Goal: Task Accomplishment & Management: Manage account settings

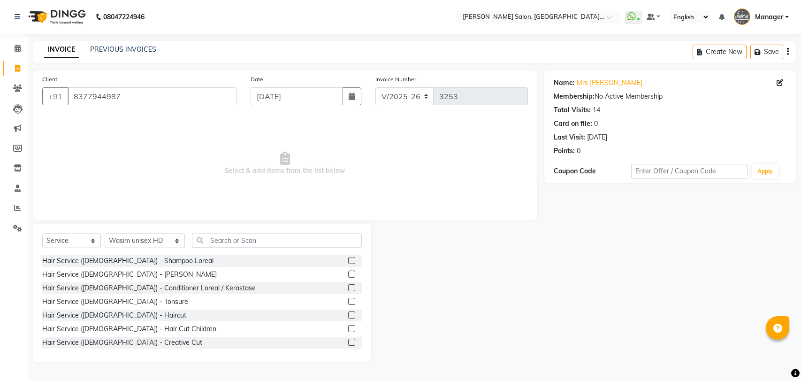
select select "5893"
select select "service"
select select "48533"
click at [137, 45] on link "PREVIOUS INVOICES" at bounding box center [123, 49] width 66 height 8
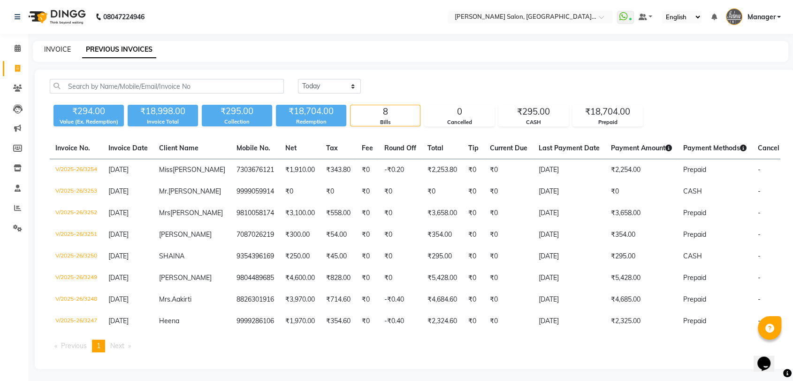
click at [55, 46] on link "INVOICE" at bounding box center [57, 49] width 27 height 8
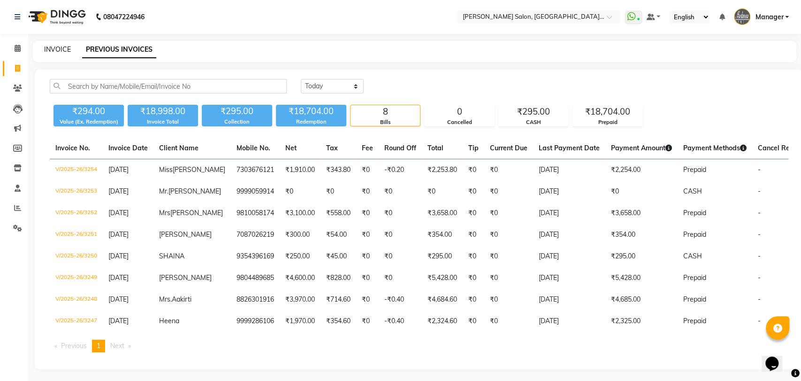
select select "service"
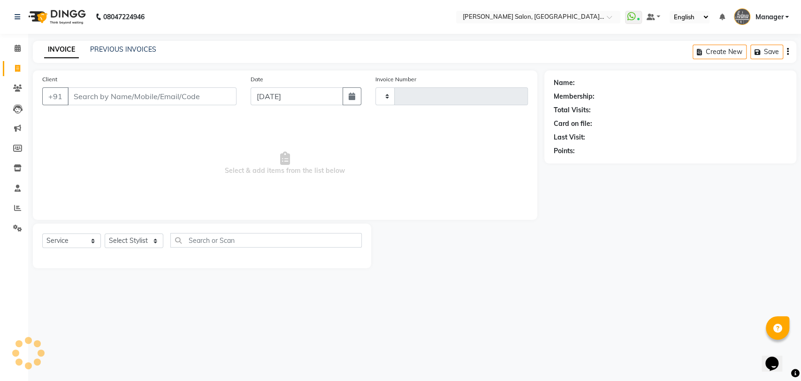
type input "3255"
select select "5893"
click at [138, 241] on select "Select Stylist" at bounding box center [134, 240] width 59 height 15
select select "48542"
click at [105, 233] on select "Select Stylist Anil Pedicurist Arman ashish female stylist Ashutosh Singhal Man…" at bounding box center [145, 240] width 80 height 15
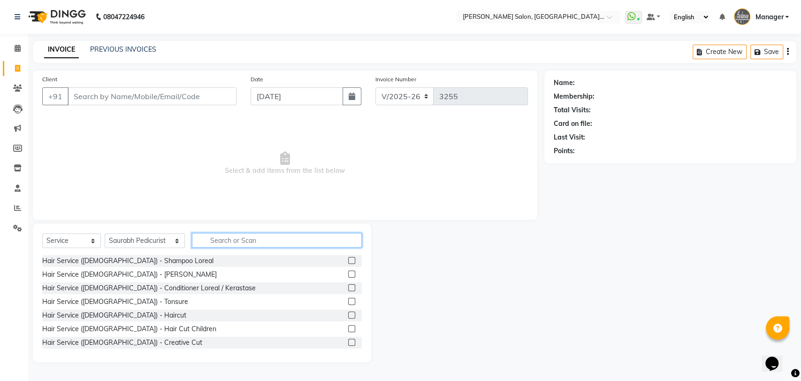
click at [287, 241] on input "text" at bounding box center [277, 240] width 170 height 15
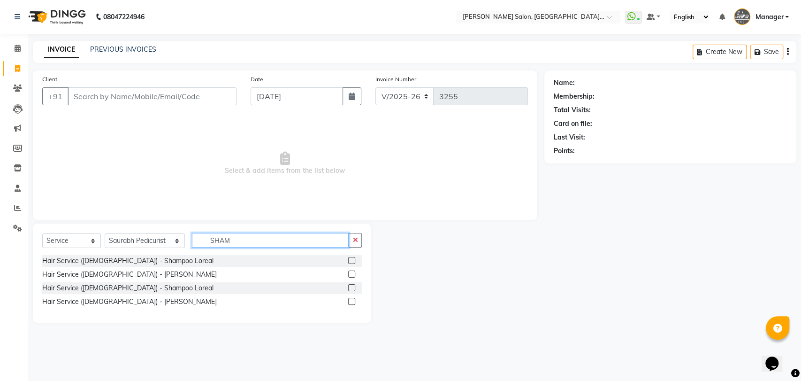
type input "SHAM"
click at [351, 286] on label at bounding box center [351, 287] width 7 height 7
click at [351, 286] on input "checkbox" at bounding box center [351, 288] width 6 height 6
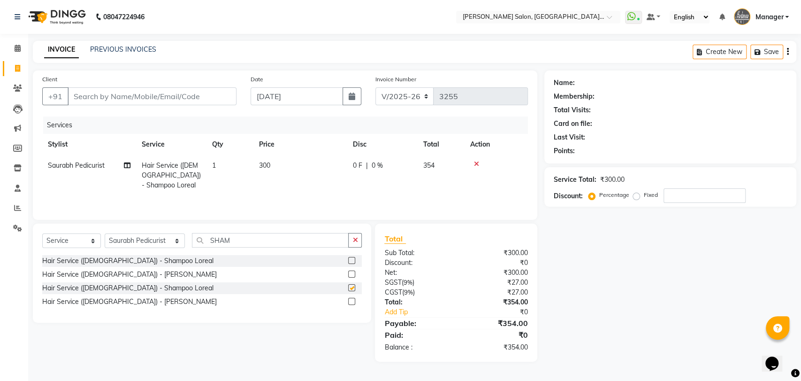
checkbox input "false"
click at [162, 99] on input "Client" at bounding box center [152, 96] width 169 height 18
type input "P"
type input "0"
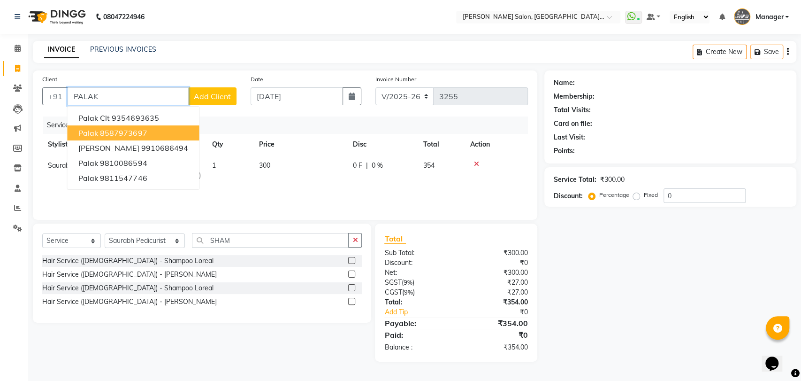
click at [135, 134] on ngb-highlight "8587973697" at bounding box center [123, 132] width 47 height 9
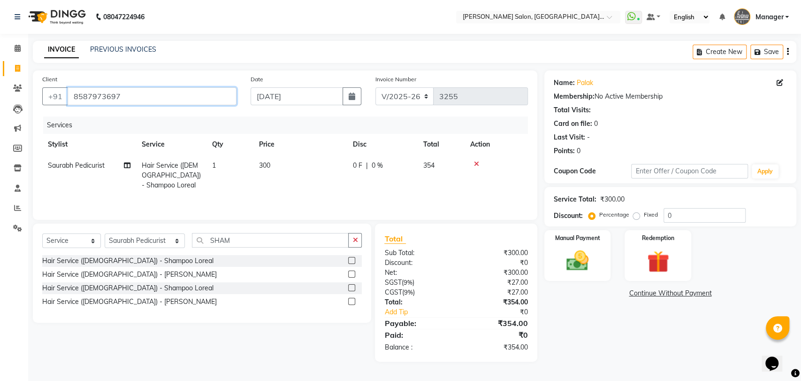
click at [144, 96] on input "8587973697" at bounding box center [152, 96] width 169 height 18
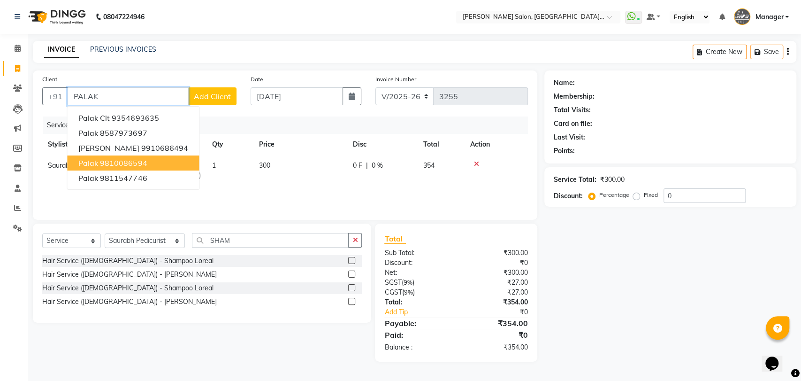
click at [161, 158] on button "Palak 9810086594" at bounding box center [133, 162] width 132 height 15
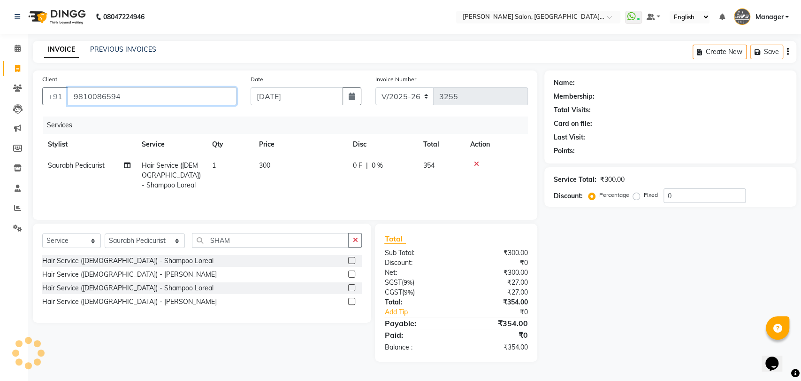
type input "9810086594"
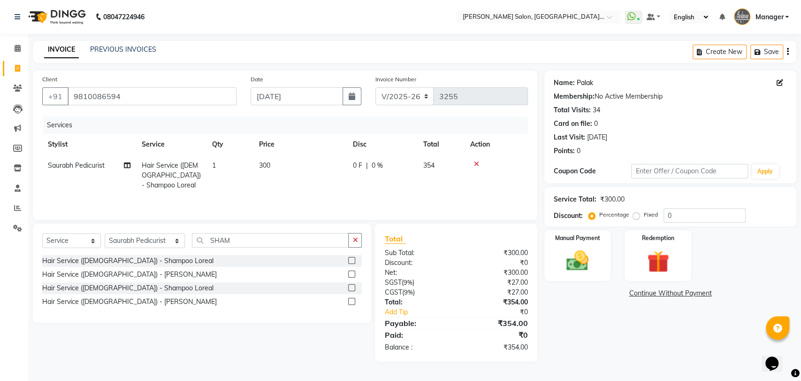
click at [591, 84] on link "Palak" at bounding box center [585, 83] width 16 height 10
click at [150, 238] on select "Select Stylist Anil Pedicurist Arman ashish female stylist Ashutosh Singhal Man…" at bounding box center [145, 240] width 80 height 15
select select "48537"
click at [105, 234] on select "Select Stylist Anil Pedicurist Arman ashish female stylist Ashutosh Singhal Man…" at bounding box center [145, 240] width 80 height 15
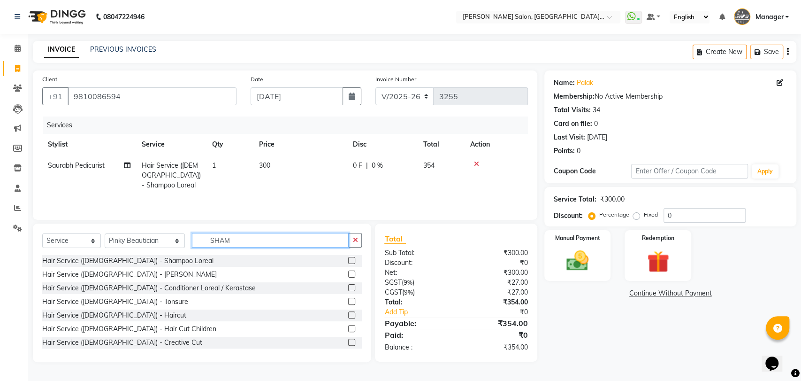
click at [246, 242] on input "SHAM" at bounding box center [270, 240] width 157 height 15
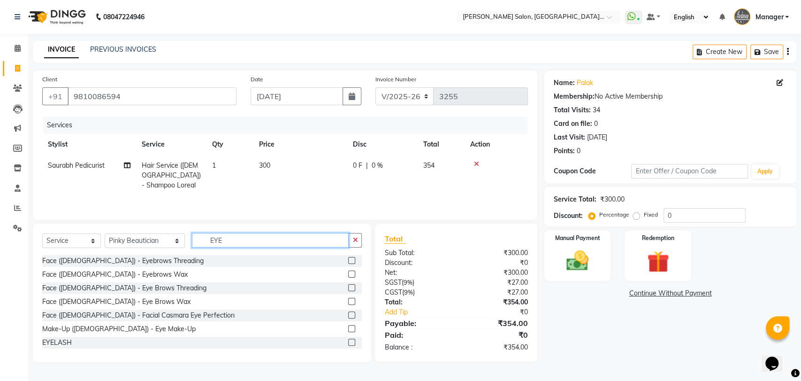
type input "EYE"
click at [348, 289] on label at bounding box center [351, 287] width 7 height 7
click at [348, 289] on input "checkbox" at bounding box center [351, 288] width 6 height 6
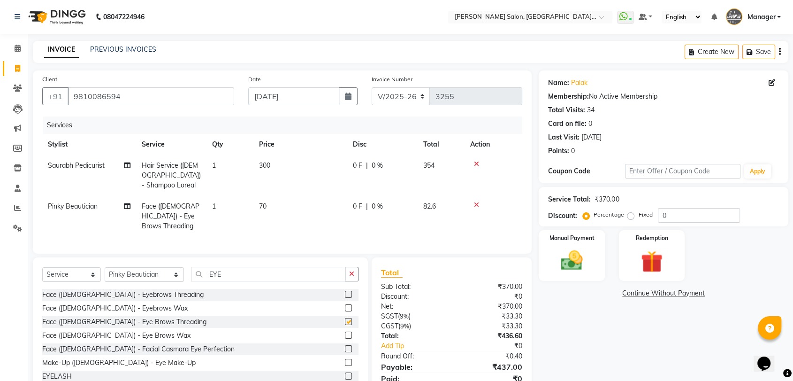
checkbox input "false"
click at [326, 270] on input "EYE" at bounding box center [268, 274] width 154 height 15
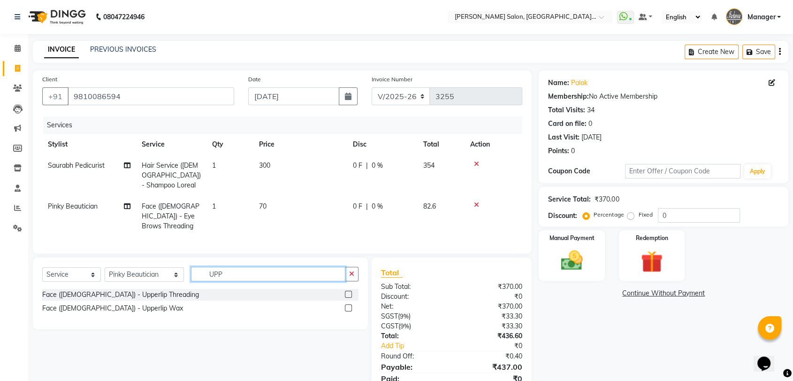
type input "UPP"
click at [349, 292] on label at bounding box center [348, 294] width 7 height 7
click at [349, 292] on input "checkbox" at bounding box center [348, 295] width 6 height 6
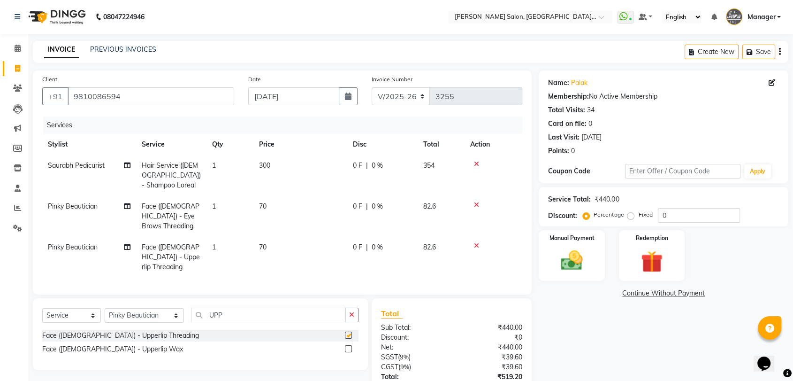
checkbox input "false"
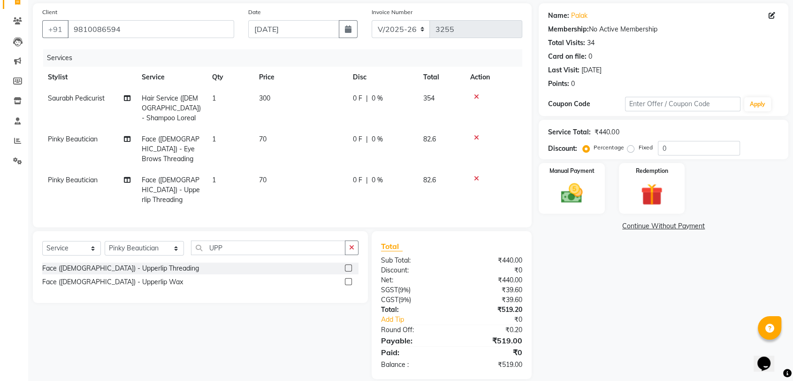
scroll to position [68, 0]
click at [154, 240] on select "Select Stylist Anil Pedicurist Arman ashish female stylist Ashutosh Singhal Man…" at bounding box center [144, 247] width 79 height 15
select select "48542"
click at [105, 240] on select "Select Stylist Anil Pedicurist Arman ashish female stylist Ashutosh Singhal Man…" at bounding box center [144, 247] width 79 height 15
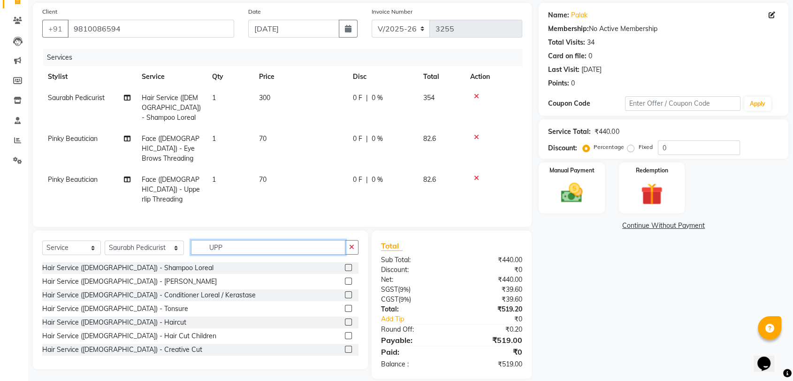
click at [225, 240] on input "UPP" at bounding box center [268, 247] width 154 height 15
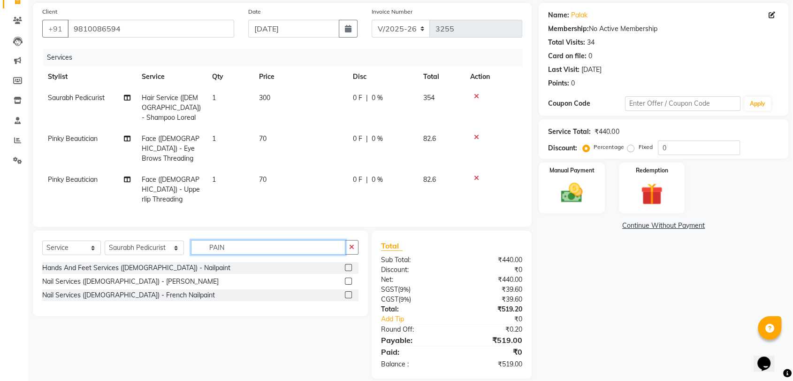
type input "PAIN"
click at [349, 264] on label at bounding box center [348, 267] width 7 height 7
click at [349, 265] on input "checkbox" at bounding box center [348, 268] width 6 height 6
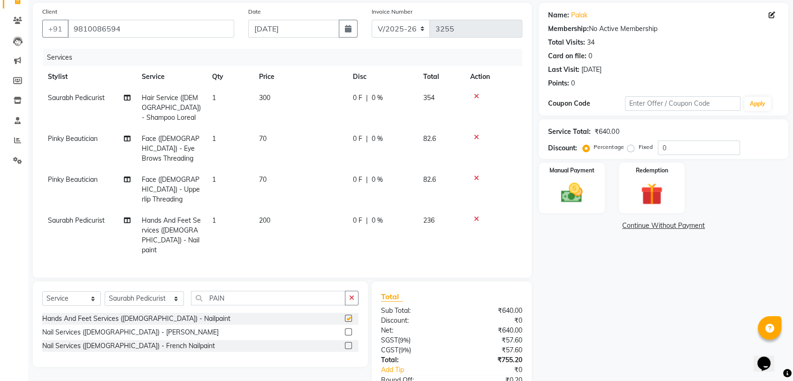
scroll to position [108, 0]
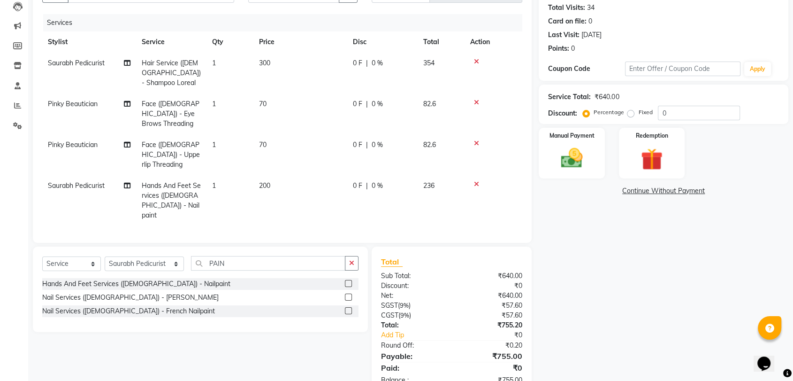
checkbox input "false"
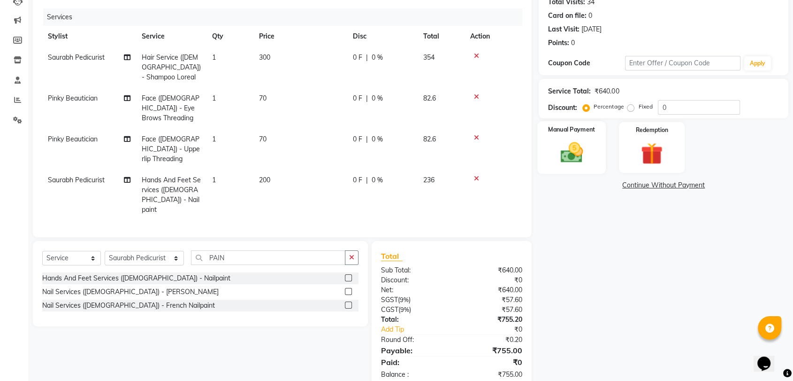
click at [587, 144] on img at bounding box center [571, 152] width 37 height 26
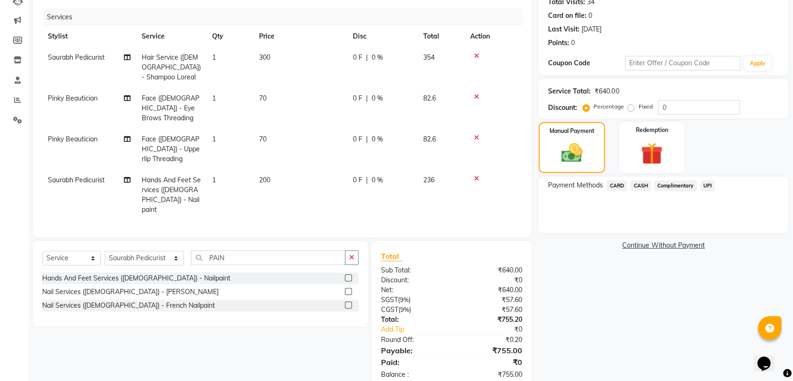
click at [710, 185] on span "UPI" at bounding box center [708, 185] width 15 height 11
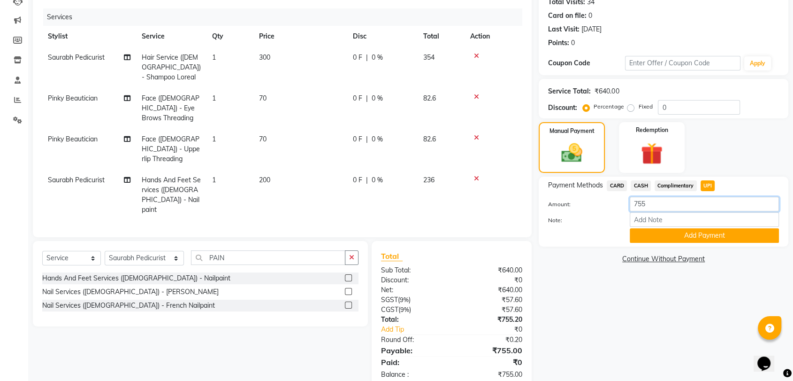
click at [653, 204] on input "755" at bounding box center [704, 204] width 149 height 15
click at [687, 207] on input "750" at bounding box center [704, 204] width 149 height 15
type input "755"
click at [706, 234] on button "Add Payment" at bounding box center [704, 235] width 149 height 15
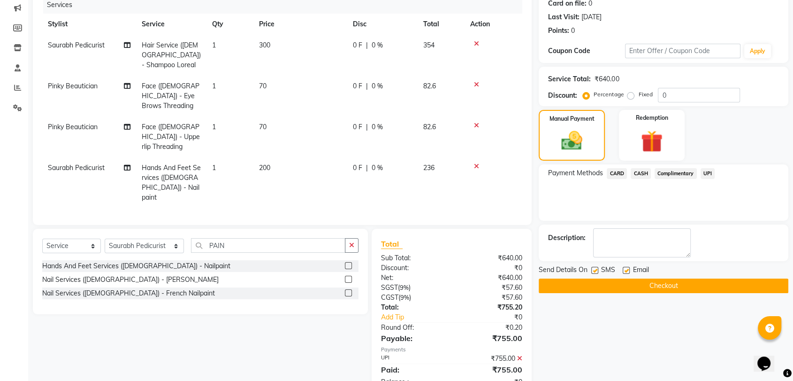
scroll to position [128, 0]
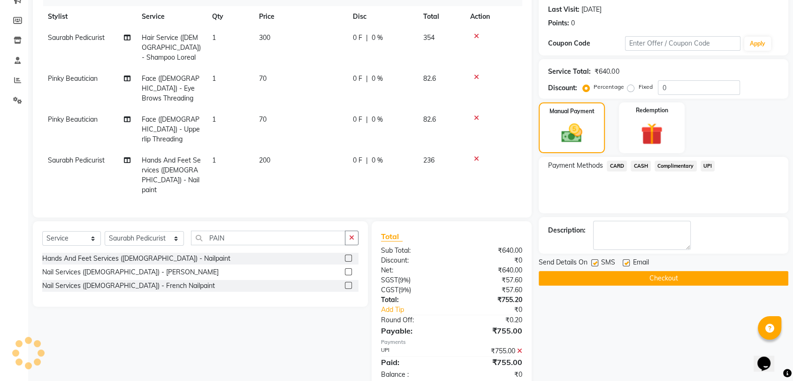
click at [638, 280] on button "Checkout" at bounding box center [664, 278] width 250 height 15
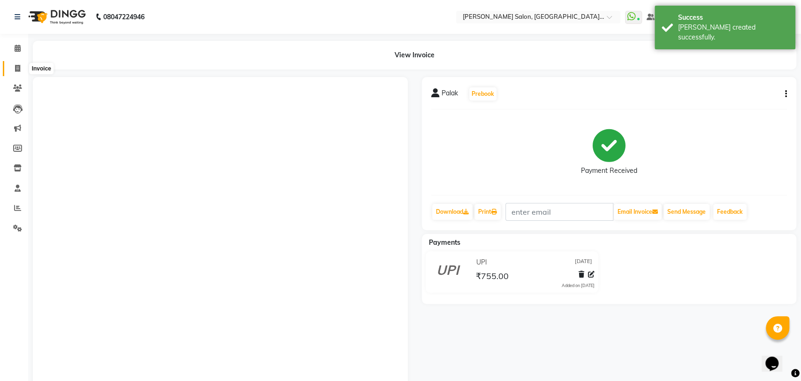
click at [17, 69] on icon at bounding box center [17, 68] width 5 height 7
select select "service"
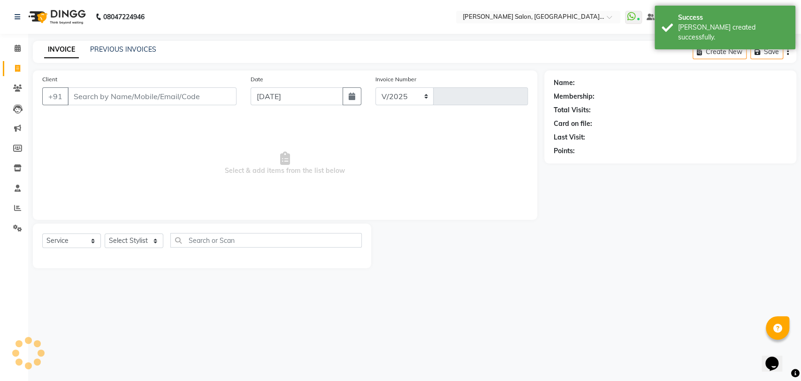
select select "5893"
type input "3256"
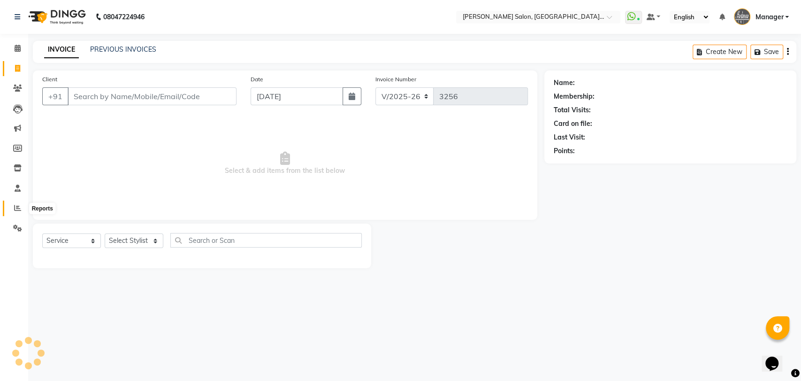
click at [14, 207] on icon at bounding box center [17, 207] width 7 height 7
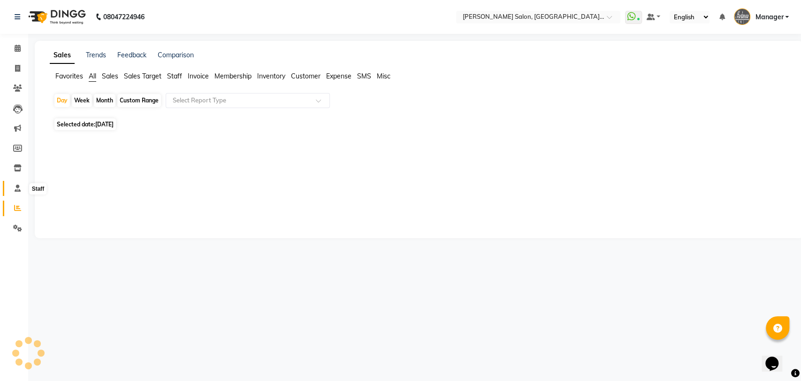
click at [16, 190] on icon at bounding box center [18, 187] width 6 height 7
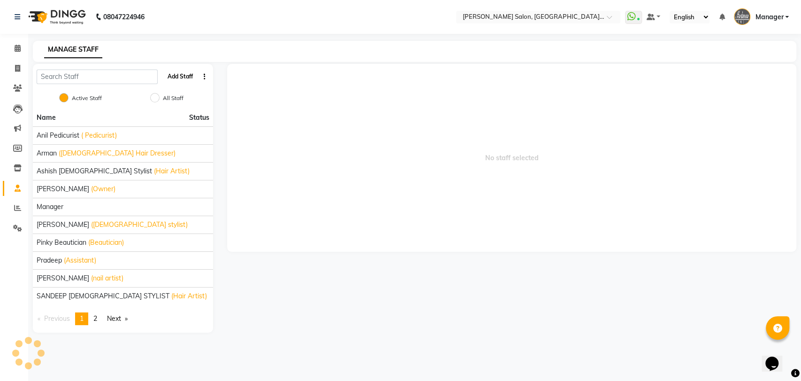
click at [178, 77] on button "Add Staff" at bounding box center [180, 77] width 33 height 16
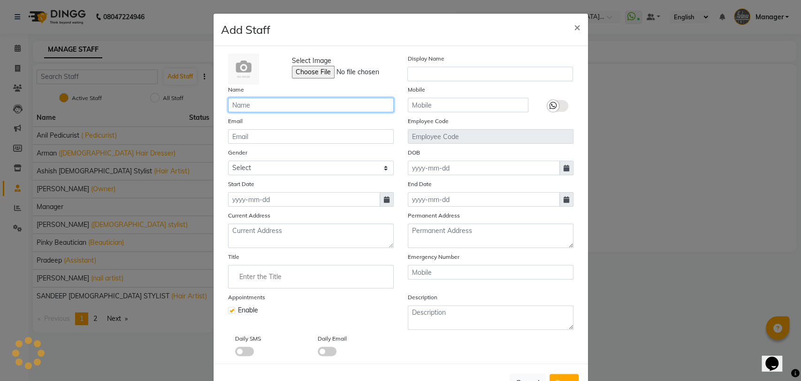
click at [287, 106] on input "text" at bounding box center [311, 105] width 166 height 15
type input "SANDEEP"
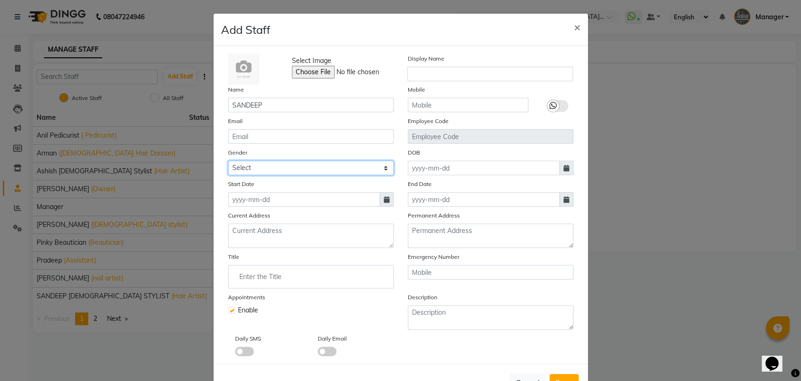
click at [354, 164] on select "Select Male Female Other Prefer Not To Say" at bounding box center [311, 168] width 166 height 15
select select "male"
click at [228, 161] on select "Select Male Female Other Prefer Not To Say" at bounding box center [311, 168] width 166 height 15
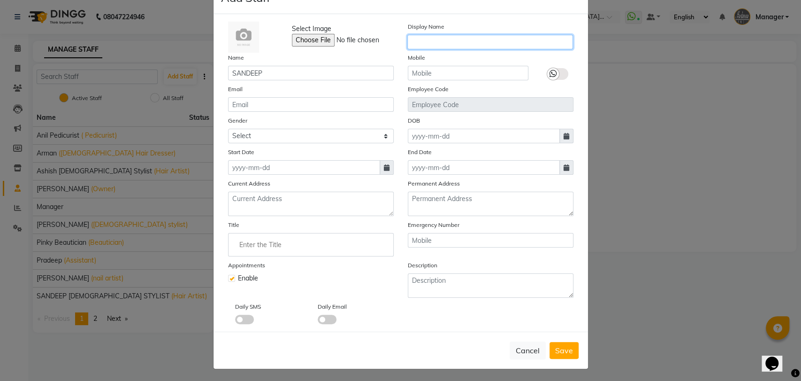
click at [487, 38] on input "text" at bounding box center [490, 42] width 166 height 15
type input "Sandeep assistant"
click at [569, 350] on button "Save" at bounding box center [564, 350] width 29 height 17
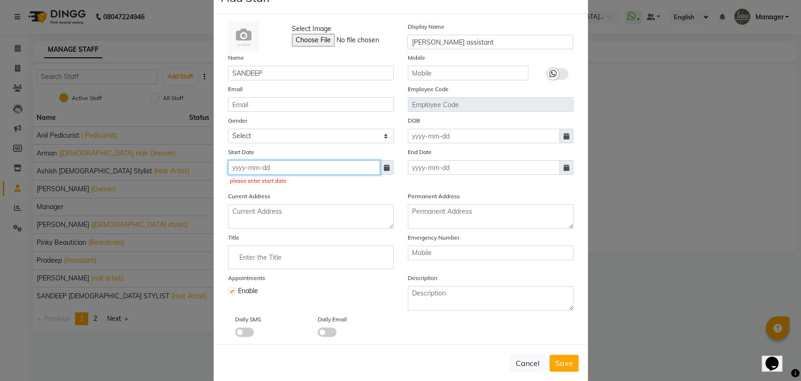
click at [340, 168] on input at bounding box center [304, 167] width 152 height 15
select select "9"
select select "2025"
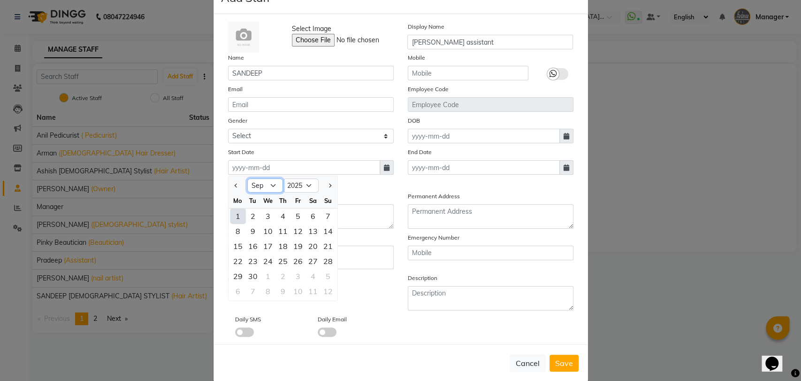
click at [272, 182] on select "Jan Feb Mar Apr May Jun Jul Aug Sep Oct Nov Dec" at bounding box center [265, 185] width 36 height 14
select select "8"
click at [247, 178] on select "Jan Feb Mar Apr May Jun Jul Aug Sep Oct Nov Dec" at bounding box center [265, 185] width 36 height 14
click at [284, 276] on div "28" at bounding box center [283, 276] width 15 height 15
type input "28-08-2025"
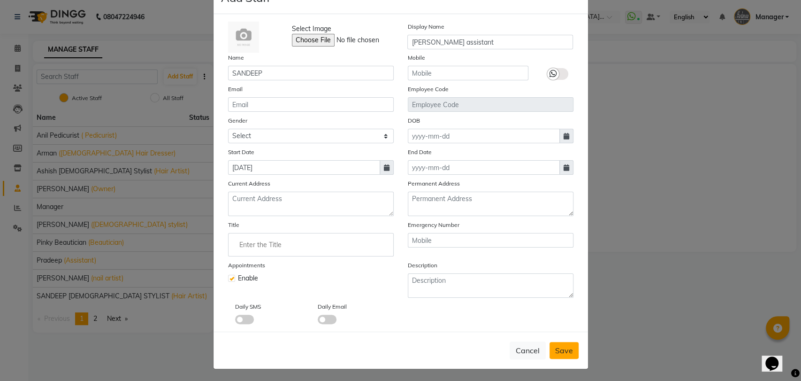
click at [558, 350] on span "Save" at bounding box center [564, 349] width 18 height 9
select select
checkbox input "false"
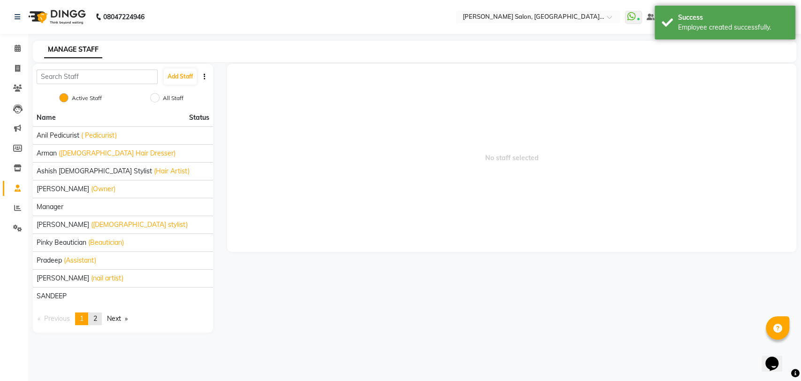
click at [97, 316] on span "2" at bounding box center [95, 318] width 4 height 8
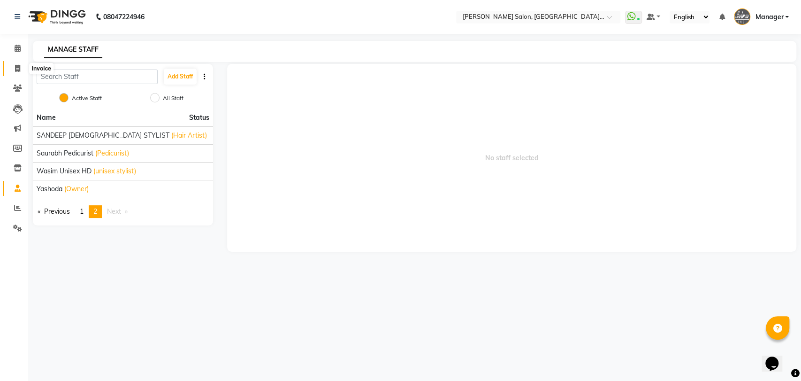
click at [13, 67] on span at bounding box center [17, 68] width 16 height 11
select select "service"
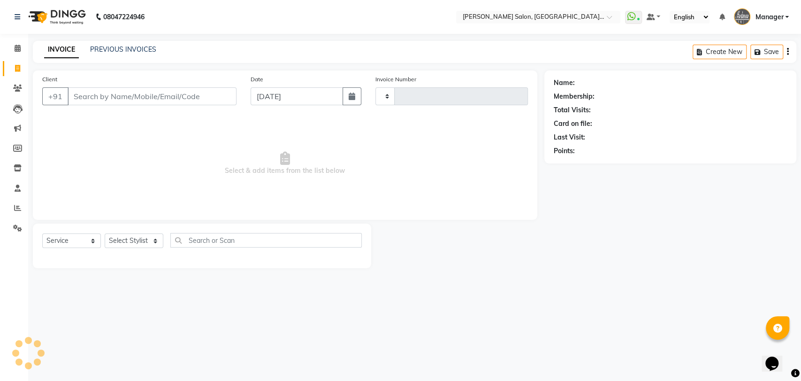
type input "3256"
select select "5893"
drag, startPoint x: 127, startPoint y: 246, endPoint x: 131, endPoint y: 239, distance: 8.2
click at [127, 246] on select "Select Stylist Anil Pedicurist Arman ashish female stylist Ashutosh Singhal Man…" at bounding box center [145, 240] width 80 height 15
select select "48542"
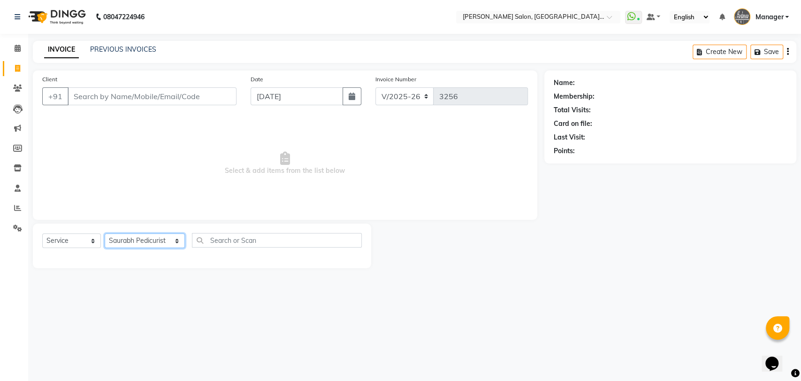
click at [105, 233] on select "Select Stylist Anil Pedicurist Arman ashish female stylist Ashutosh Singhal Man…" at bounding box center [145, 240] width 80 height 15
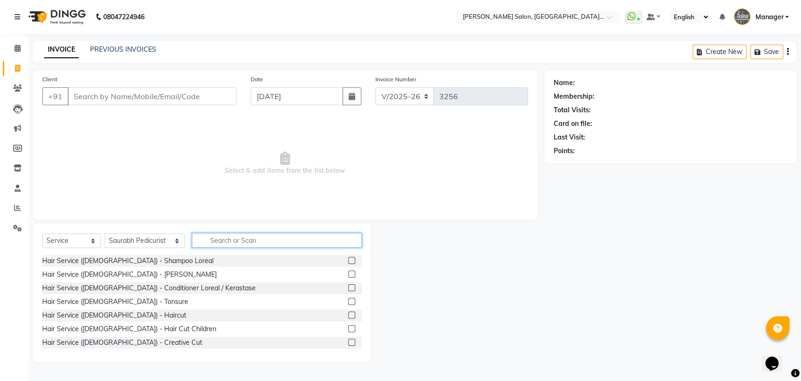
click at [307, 235] on input "text" at bounding box center [277, 240] width 170 height 15
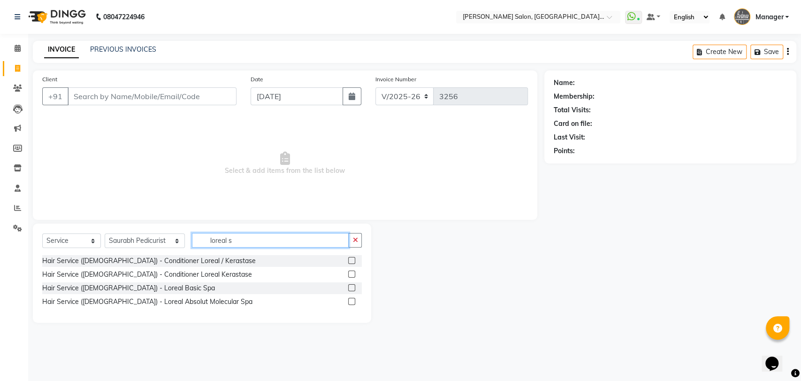
type input "loreal s"
click at [351, 286] on label at bounding box center [351, 287] width 7 height 7
click at [351, 286] on input "checkbox" at bounding box center [351, 288] width 6 height 6
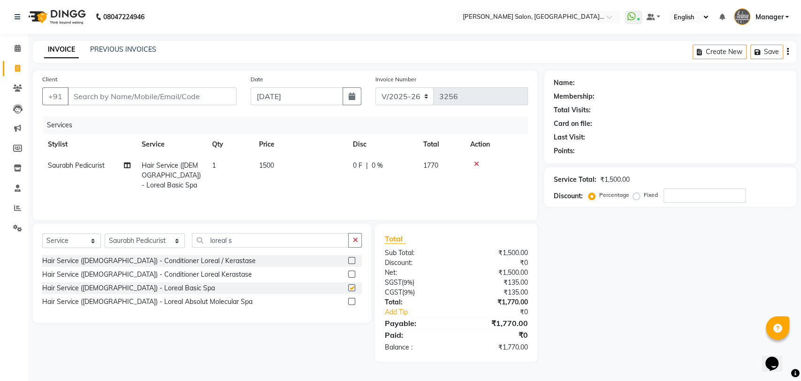
checkbox input "false"
click at [273, 164] on span "1500" at bounding box center [266, 165] width 15 height 8
select select "48542"
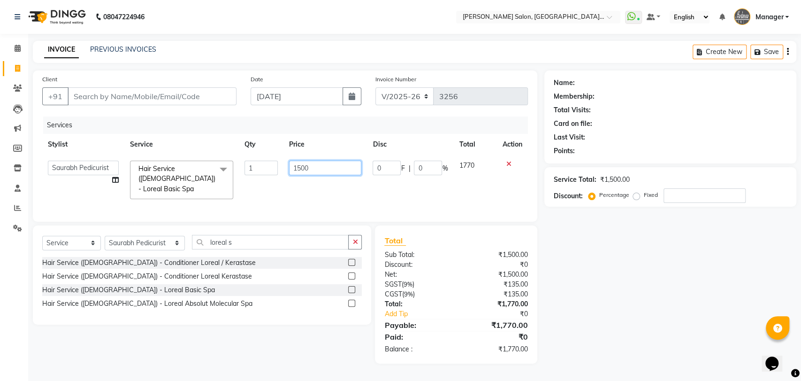
click at [301, 167] on input "1500" at bounding box center [325, 168] width 73 height 15
type input "1800"
click at [590, 294] on div "Name: Membership: Total Visits: Card on file: Last Visit: Points: Service Total…" at bounding box center [674, 216] width 259 height 293
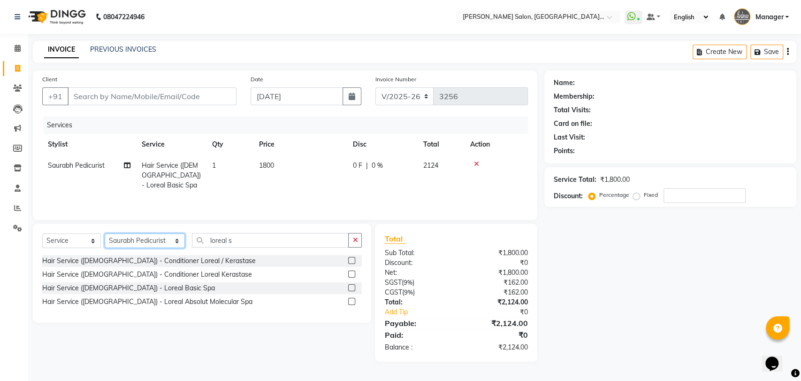
click at [139, 243] on select "Select Stylist Anil Pedicurist Arman ashish female stylist Ashutosh Singhal Man…" at bounding box center [145, 240] width 80 height 15
select select "76381"
click at [105, 234] on select "Select Stylist Anil Pedicurist Arman ashish female stylist Ashutosh Singhal Man…" at bounding box center [145, 240] width 80 height 15
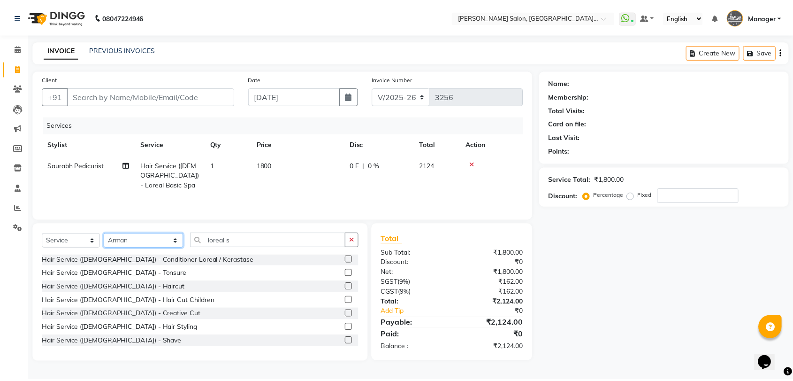
scroll to position [52, 0]
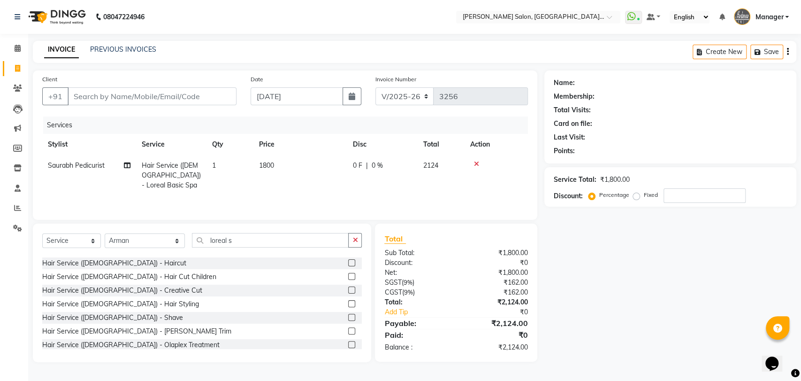
click at [348, 319] on label at bounding box center [351, 317] width 7 height 7
click at [348, 319] on input "checkbox" at bounding box center [351, 318] width 6 height 6
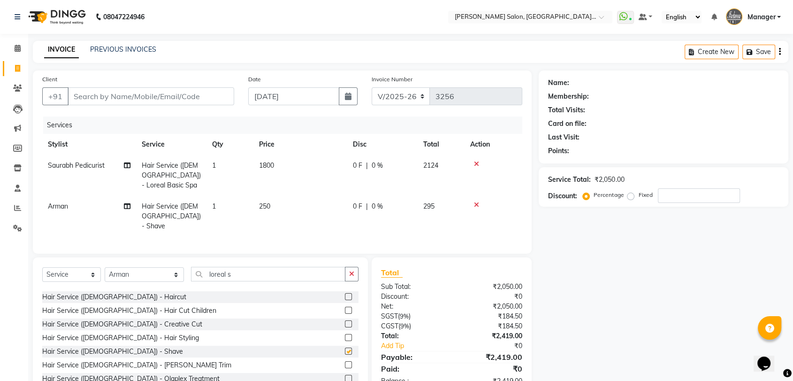
checkbox input "false"
click at [684, 316] on div "Name: Membership: Total Visits: Card on file: Last Visit: Points: Service Total…" at bounding box center [667, 232] width 257 height 325
click at [195, 96] on input "Client" at bounding box center [151, 96] width 167 height 18
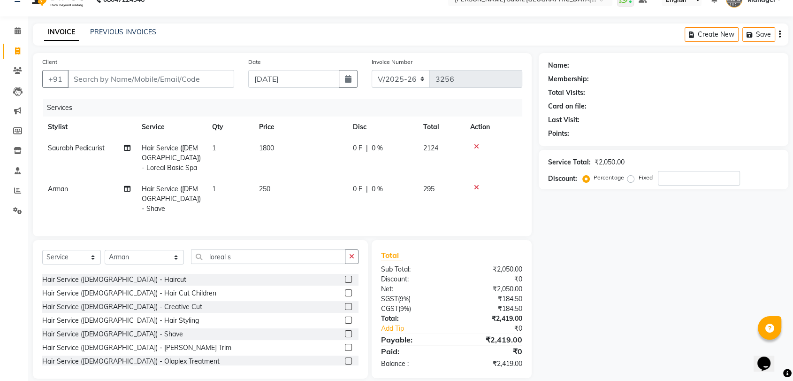
scroll to position [27, 0]
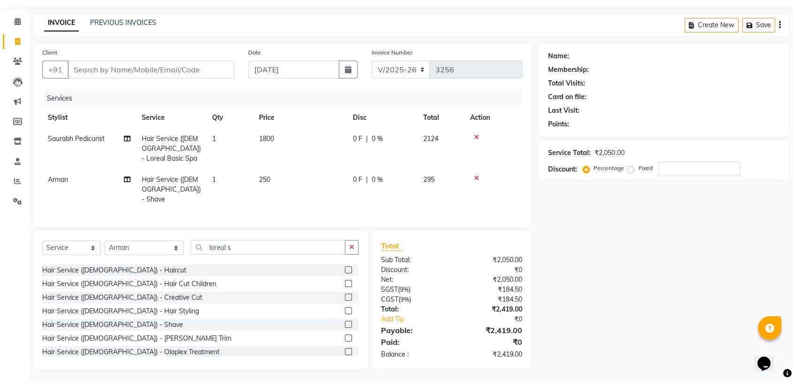
drag, startPoint x: 386, startPoint y: 19, endPoint x: 336, endPoint y: 22, distance: 50.3
click at [336, 22] on div "INVOICE PREVIOUS INVOICES Create New Save" at bounding box center [411, 25] width 756 height 22
click at [133, 245] on select "Select Stylist Anil Pedicurist Arman ashish female stylist Ashutosh Singhal Man…" at bounding box center [144, 247] width 79 height 15
select select "48542"
click at [105, 240] on select "Select Stylist Anil Pedicurist Arman ashish female stylist Ashutosh Singhal Man…" at bounding box center [144, 247] width 79 height 15
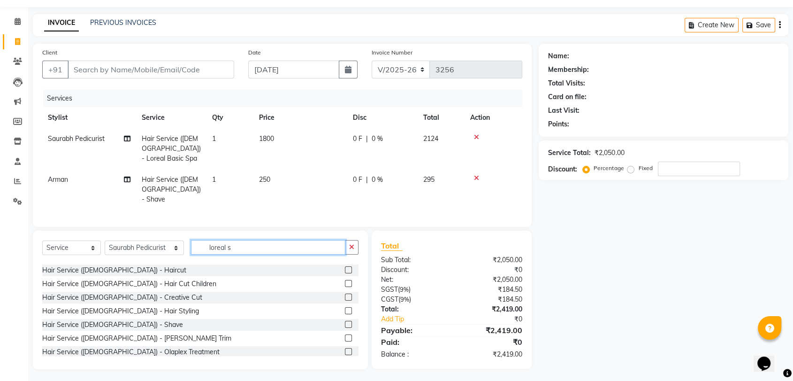
click at [252, 246] on input "loreal s" at bounding box center [268, 247] width 154 height 15
type input "l"
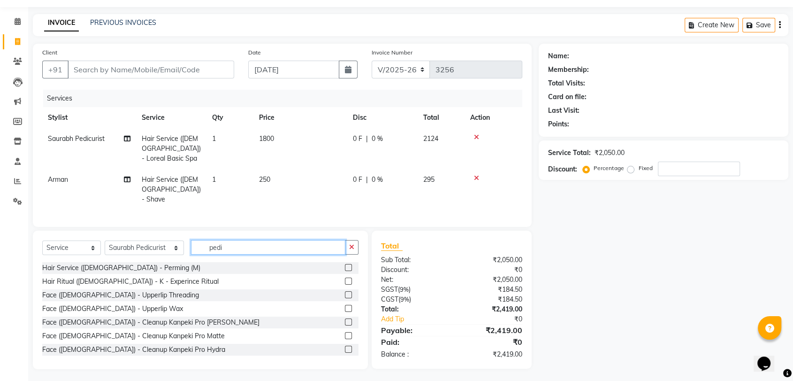
scroll to position [26, 0]
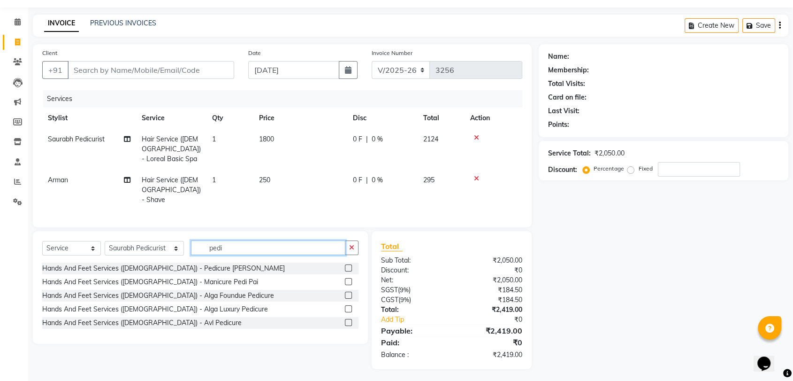
type input "pedi"
click at [348, 264] on label at bounding box center [348, 267] width 7 height 7
click at [348, 265] on input "checkbox" at bounding box center [348, 268] width 6 height 6
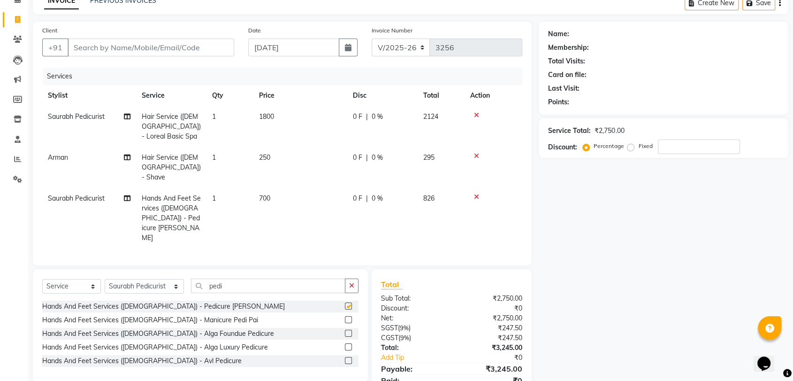
checkbox input "false"
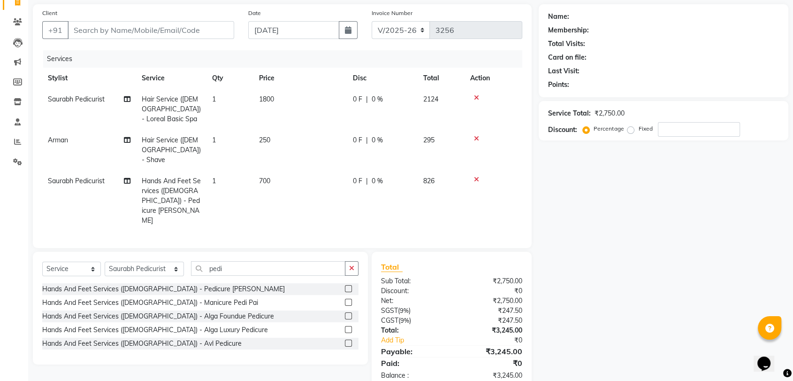
scroll to position [68, 0]
click at [154, 260] on select "Select Stylist Anil Pedicurist Arman ashish female stylist Ashutosh Singhal Man…" at bounding box center [144, 267] width 79 height 15
select select "90559"
click at [105, 260] on select "Select Stylist Anil Pedicurist Arman ashish female stylist Ashutosh Singhal Man…" at bounding box center [144, 267] width 79 height 15
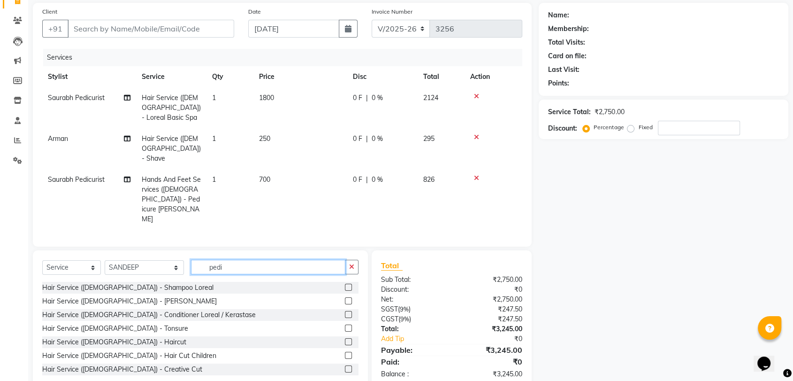
click at [250, 260] on input "pedi" at bounding box center [268, 267] width 154 height 15
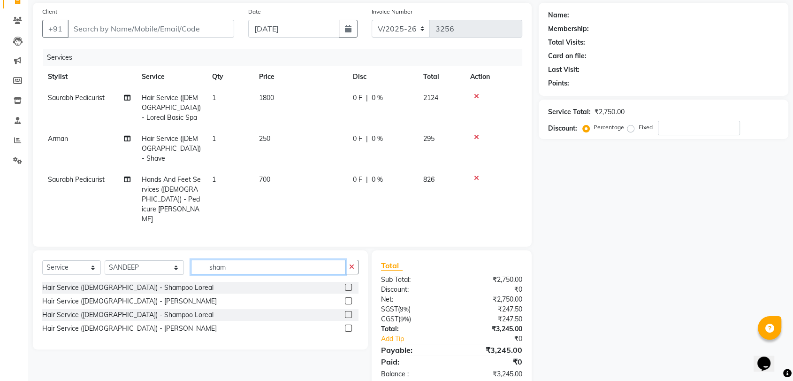
type input "sham"
click at [348, 284] on div at bounding box center [348, 289] width 6 height 10
click at [349, 284] on label at bounding box center [348, 287] width 7 height 7
click at [349, 284] on input "checkbox" at bounding box center [348, 287] width 6 height 6
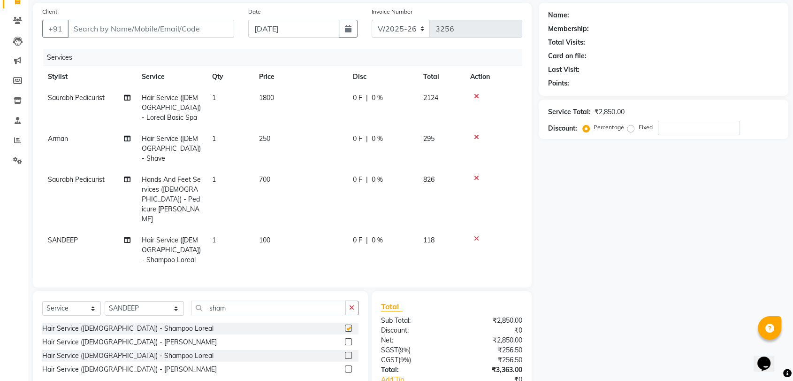
checkbox input "false"
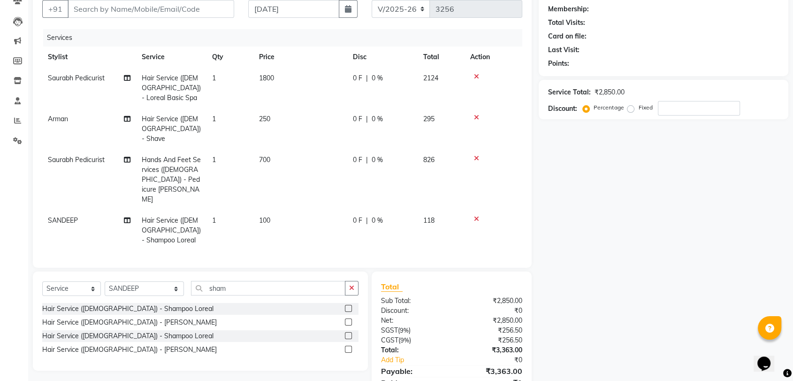
scroll to position [98, 0]
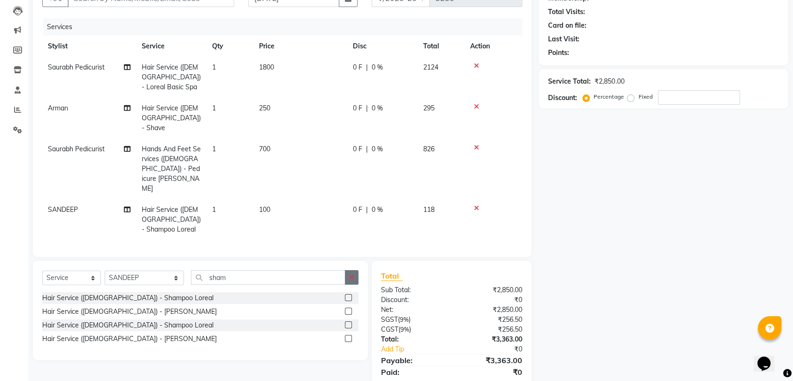
click at [353, 274] on icon "button" at bounding box center [351, 277] width 5 height 7
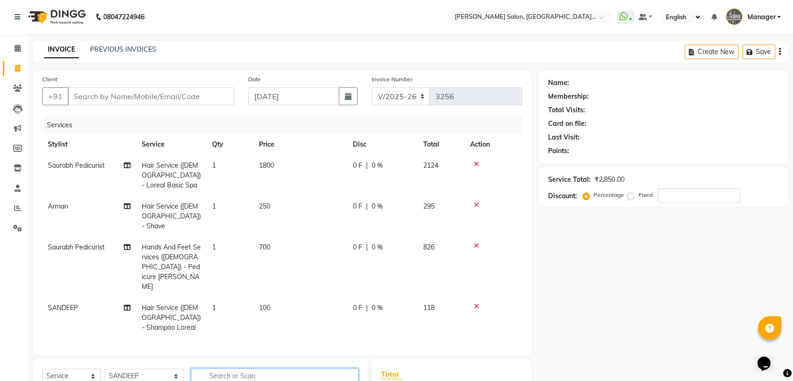
scroll to position [0, 0]
click at [225, 97] on input "Client" at bounding box center [151, 96] width 167 height 18
type input "9"
type input "0"
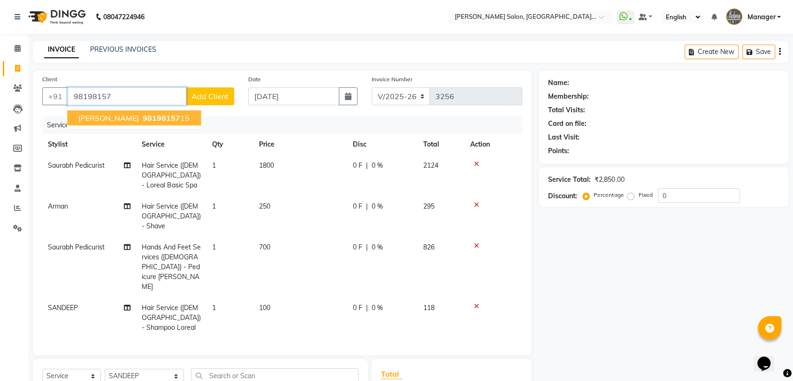
click at [151, 117] on span "98198157" at bounding box center [162, 117] width 38 height 9
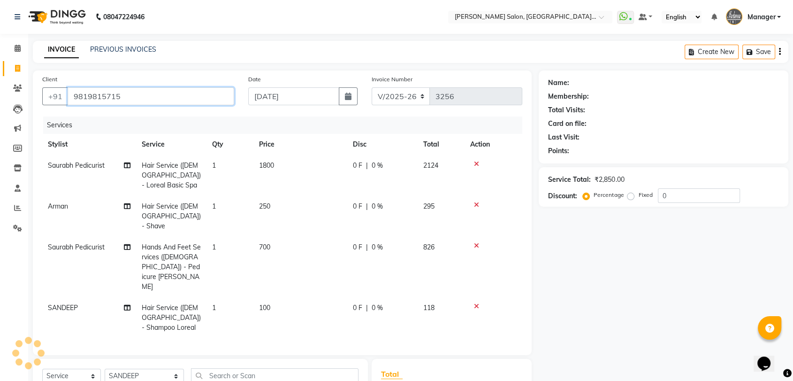
type input "9819815715"
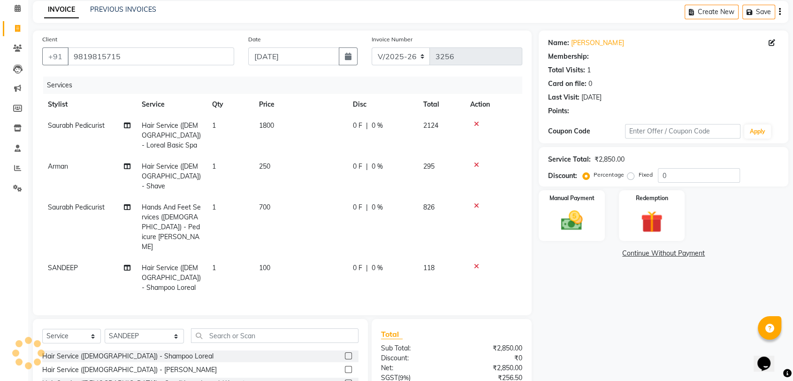
scroll to position [99, 0]
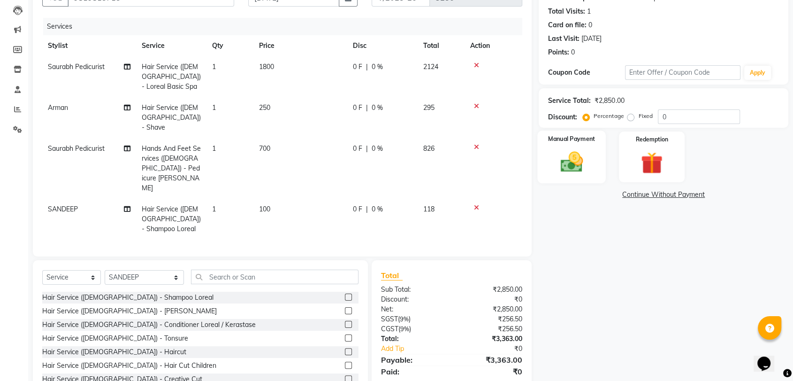
click at [588, 166] on img at bounding box center [571, 162] width 37 height 26
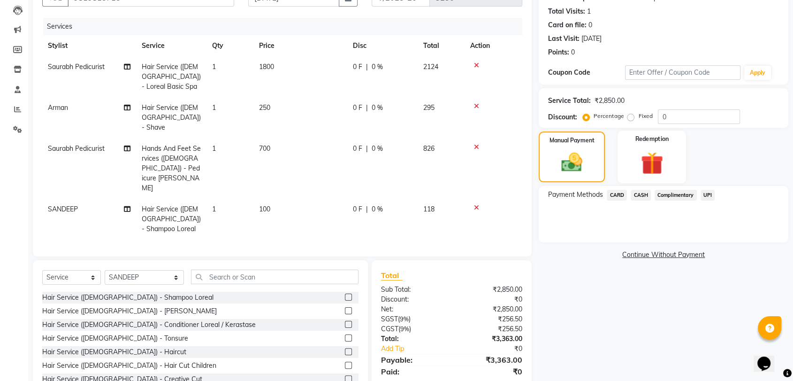
click at [638, 170] on img at bounding box center [652, 163] width 37 height 28
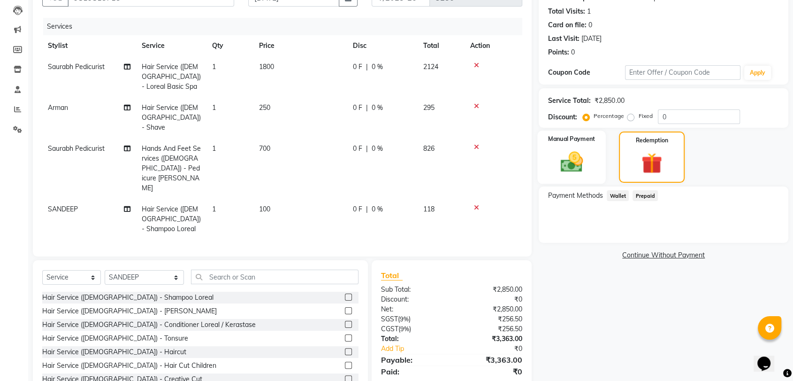
click at [586, 166] on img at bounding box center [571, 162] width 37 height 26
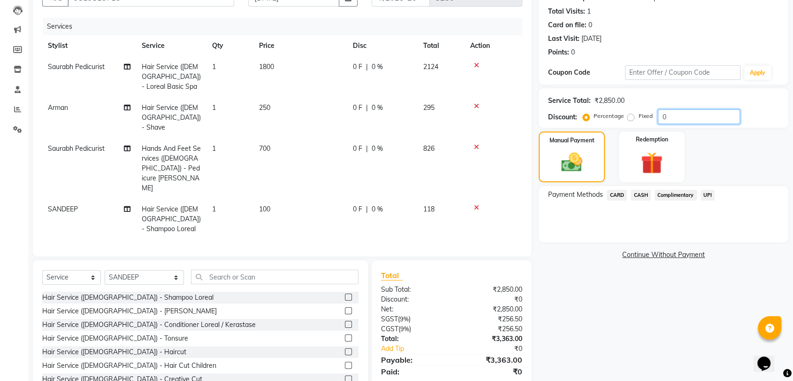
click at [704, 114] on input "0" at bounding box center [699, 116] width 82 height 15
click at [710, 192] on span "UPI" at bounding box center [708, 195] width 15 height 11
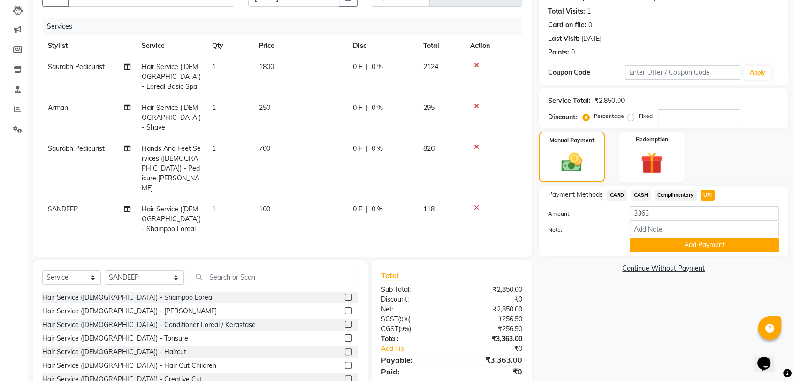
click at [619, 192] on span "CARD" at bounding box center [617, 195] width 20 height 11
click at [703, 253] on div "Payment Methods CARD CASH Complimentary UPI Amount: 3363 Note: Add Payment" at bounding box center [664, 221] width 250 height 70
click at [706, 244] on button "Add Payment" at bounding box center [704, 245] width 149 height 15
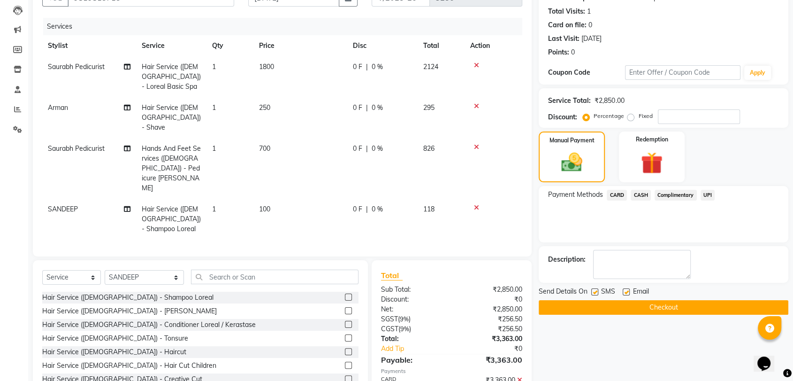
scroll to position [118, 0]
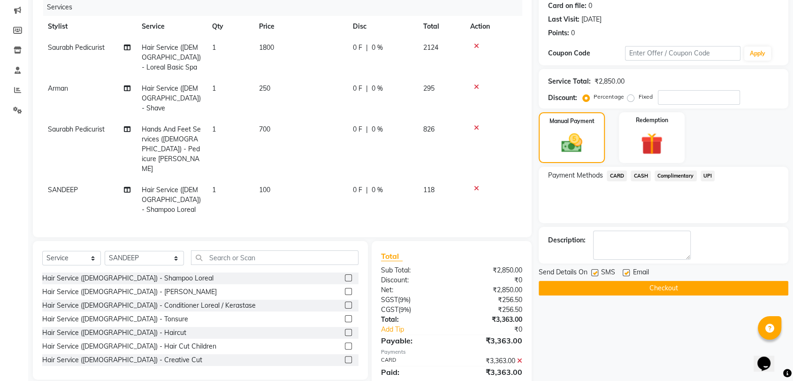
click at [680, 285] on button "Checkout" at bounding box center [664, 288] width 250 height 15
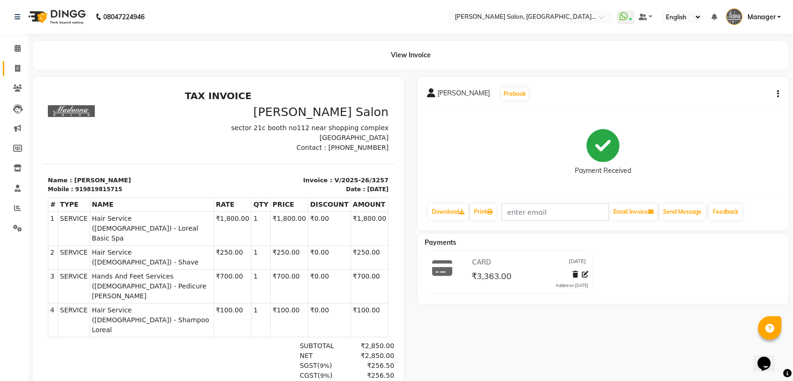
click at [7, 75] on link "Invoice" at bounding box center [14, 68] width 23 height 15
select select "service"
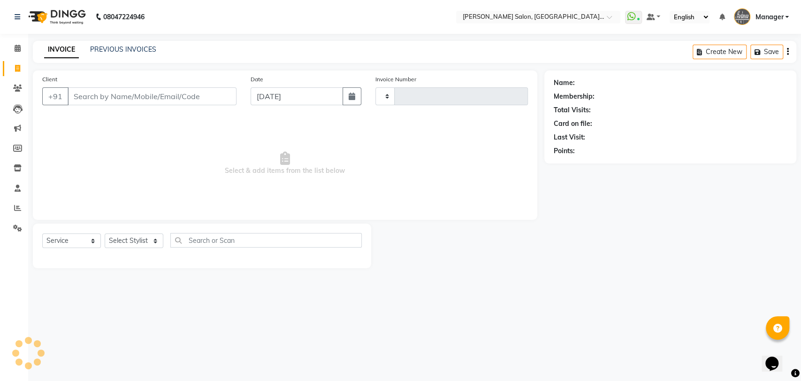
type input "3258"
select select "5893"
click at [143, 50] on link "PREVIOUS INVOICES" at bounding box center [123, 49] width 66 height 8
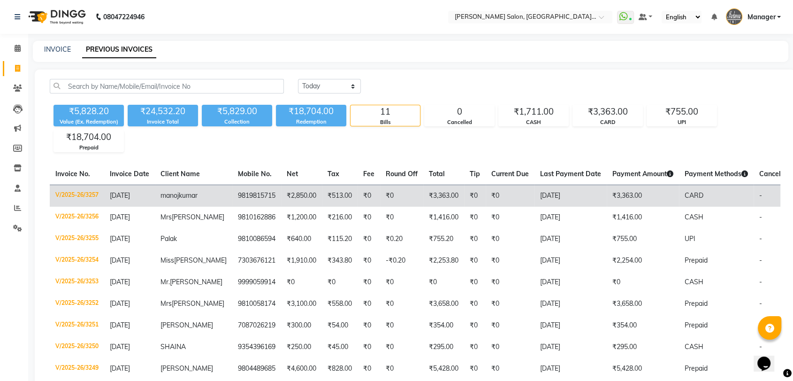
click at [232, 206] on td "9819815715" at bounding box center [256, 195] width 49 height 22
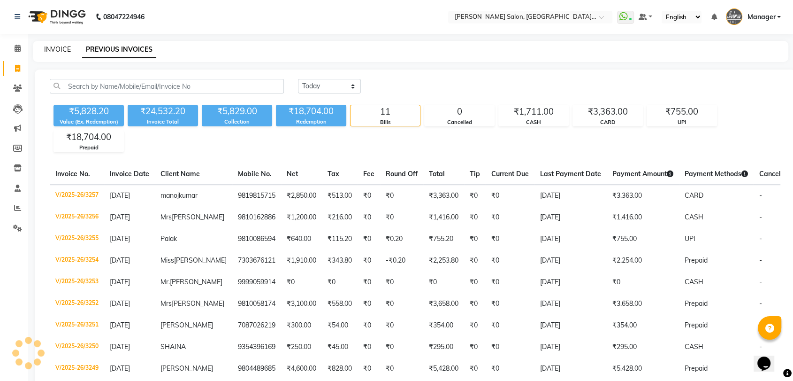
click at [59, 46] on link "INVOICE" at bounding box center [57, 49] width 27 height 8
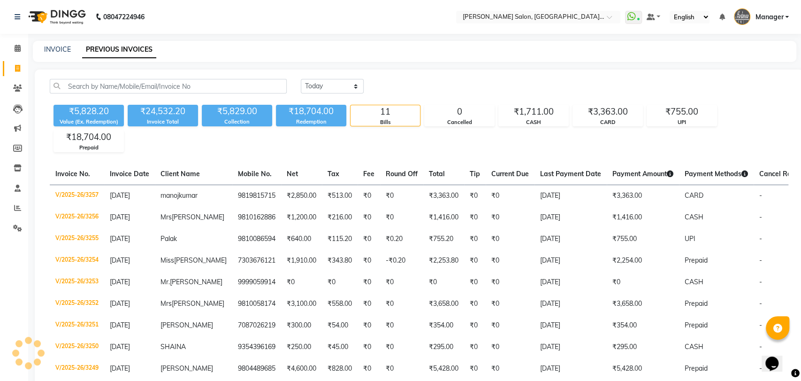
select select "5893"
select select "service"
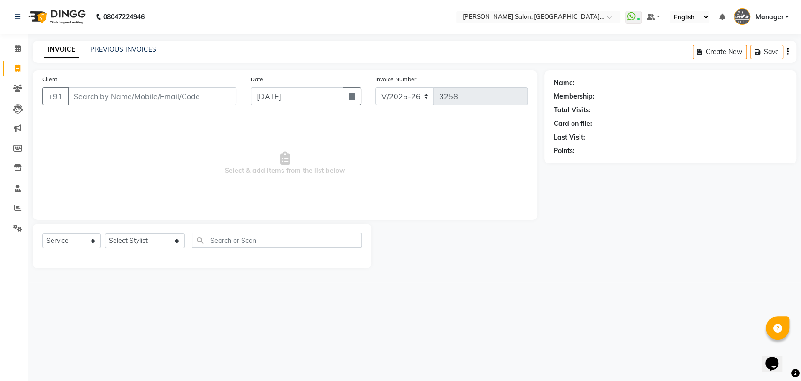
click at [139, 44] on div "INVOICE PREVIOUS INVOICES Create New Save" at bounding box center [415, 52] width 764 height 22
click at [121, 47] on link "PREVIOUS INVOICES" at bounding box center [123, 49] width 66 height 8
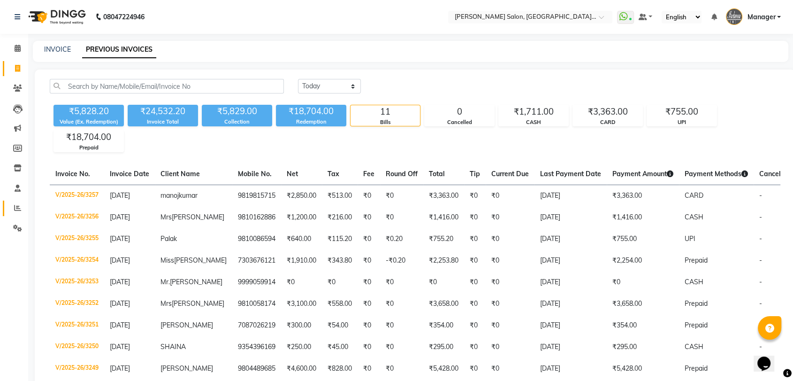
click at [15, 211] on icon at bounding box center [17, 207] width 7 height 7
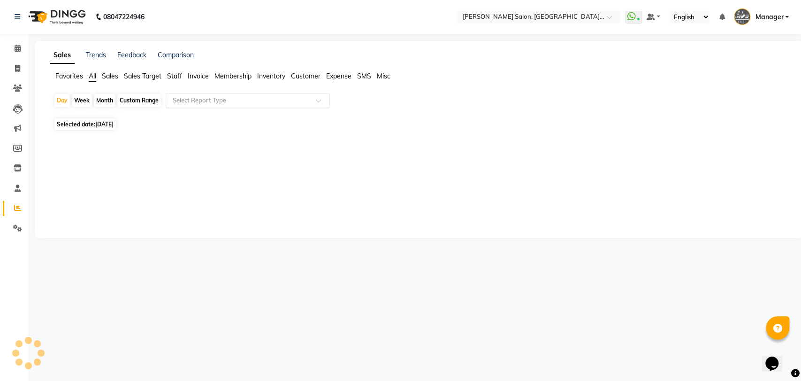
click at [223, 97] on input "text" at bounding box center [238, 100] width 135 height 9
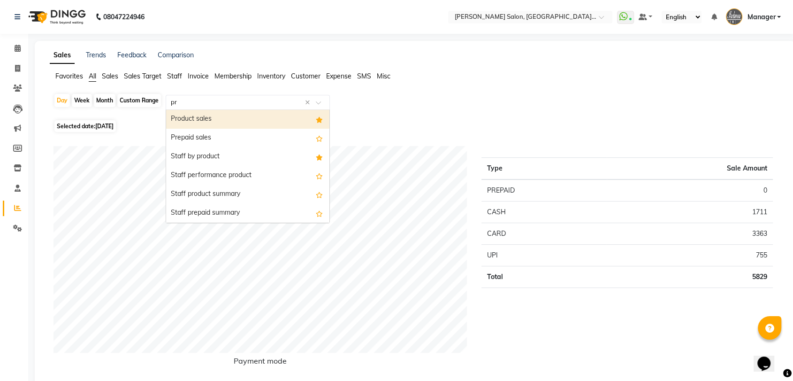
type input "pre"
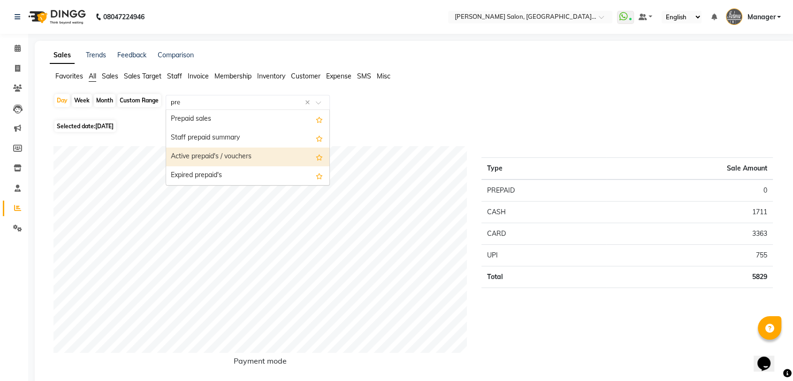
click at [227, 161] on div "Active prepaid's / vouchers" at bounding box center [247, 156] width 163 height 19
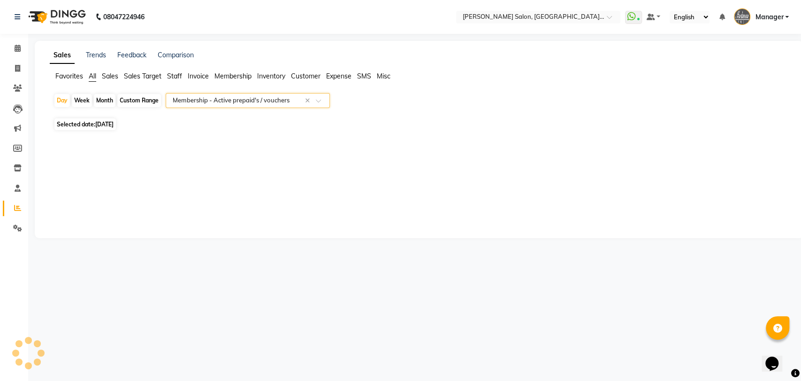
select select "pdf"
click at [299, 102] on input "text" at bounding box center [238, 100] width 135 height 9
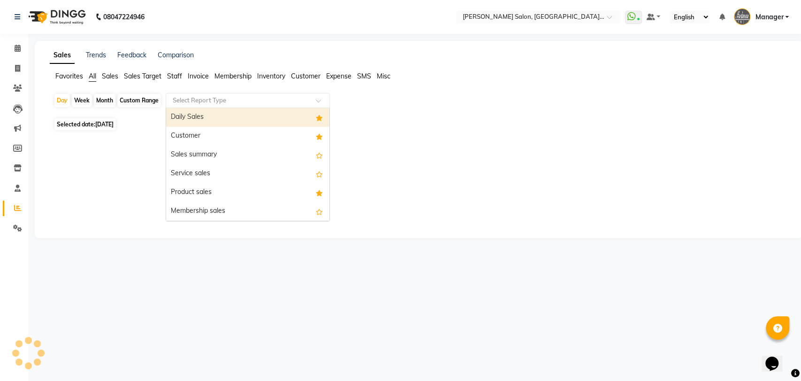
click at [276, 123] on div "Daily Sales" at bounding box center [247, 117] width 163 height 19
select select "pdf"
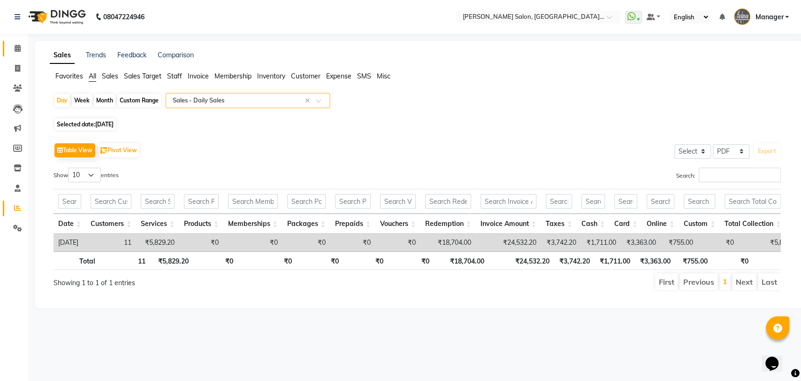
click at [15, 55] on link "Calendar" at bounding box center [14, 48] width 23 height 15
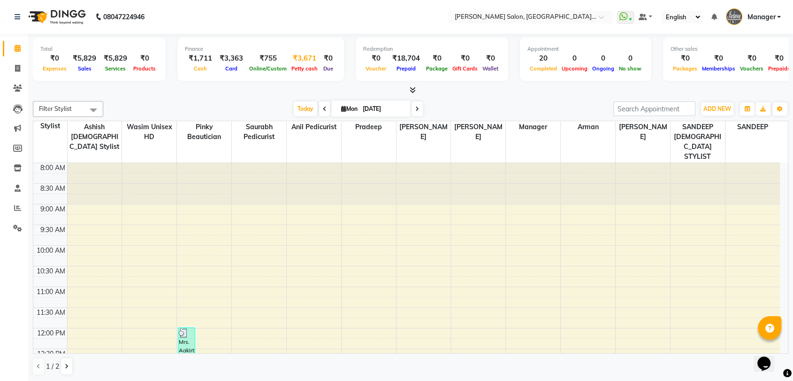
click at [298, 63] on div "Petty cash" at bounding box center [304, 68] width 31 height 10
click at [308, 59] on div "₹3,671" at bounding box center [304, 58] width 31 height 11
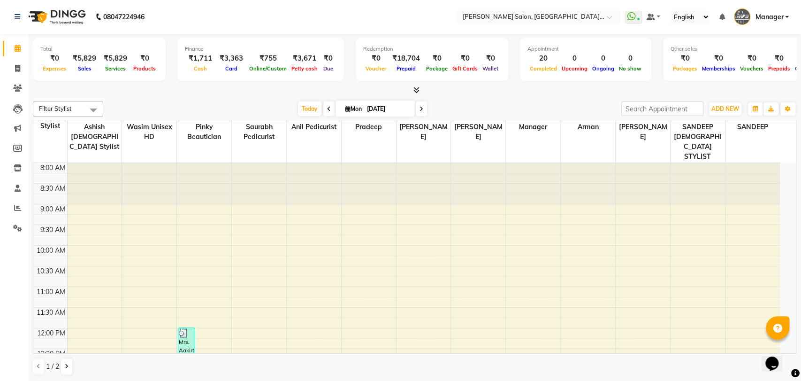
select select "4853"
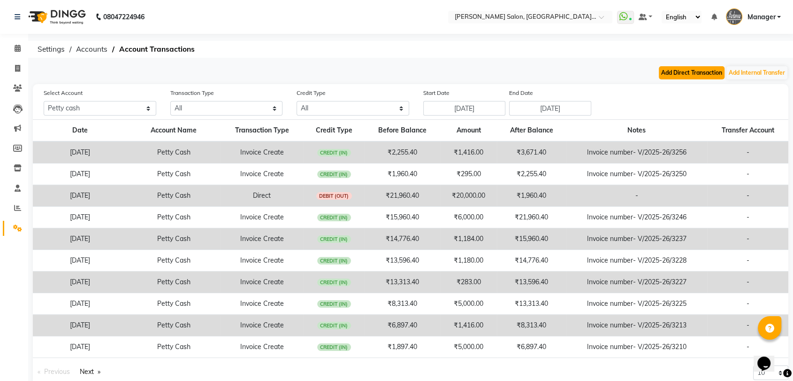
click at [686, 74] on button "Add Direct Transaction" at bounding box center [692, 72] width 66 height 13
select select "direct"
select select "4853"
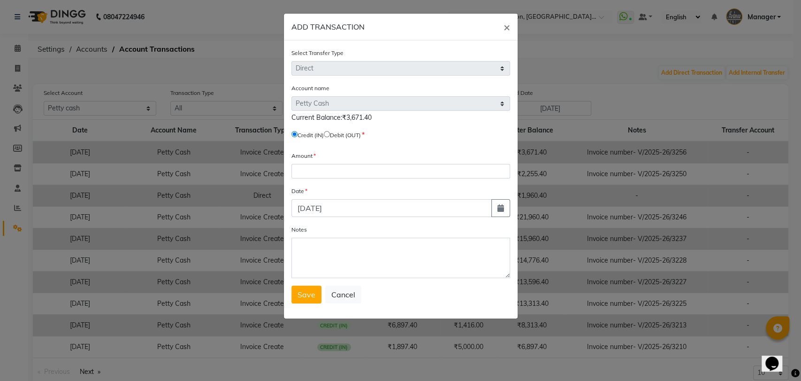
click at [330, 134] on input "radio" at bounding box center [327, 134] width 6 height 6
radio input "true"
click at [342, 174] on input "number" at bounding box center [401, 171] width 219 height 15
type input "2500"
click at [305, 291] on span "Save" at bounding box center [307, 294] width 18 height 9
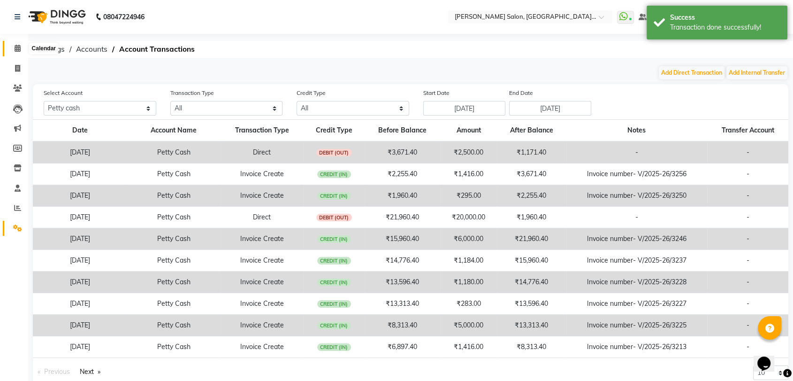
click at [15, 45] on icon at bounding box center [18, 48] width 6 height 7
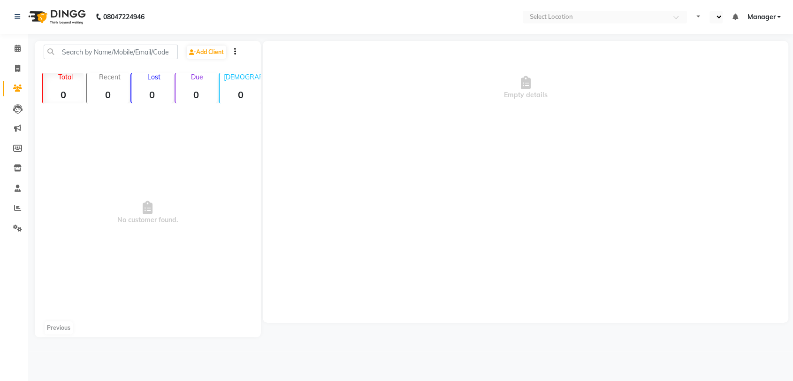
select select "en"
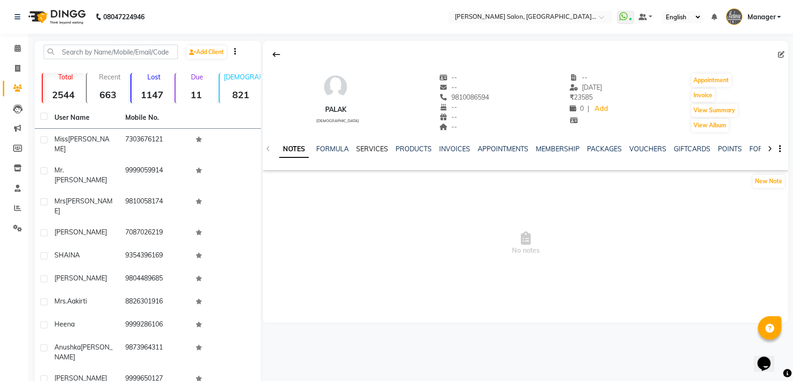
click at [367, 147] on link "SERVICES" at bounding box center [372, 149] width 32 height 8
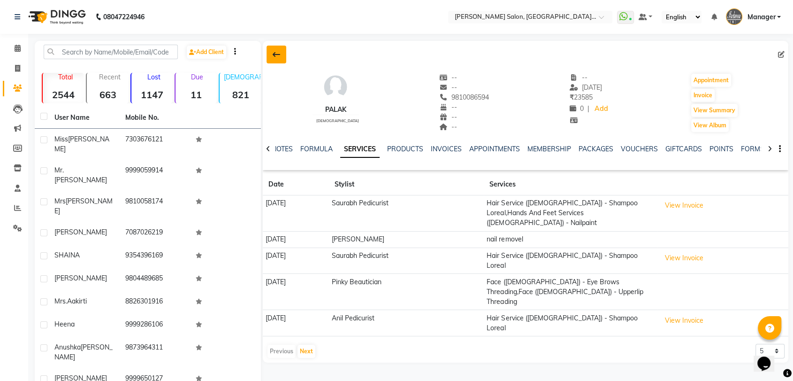
click at [282, 56] on button at bounding box center [277, 55] width 20 height 18
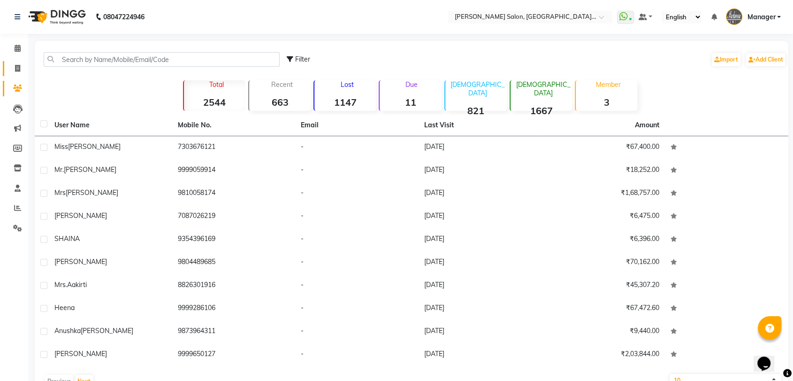
click at [12, 62] on link "Invoice" at bounding box center [14, 68] width 23 height 15
select select "service"
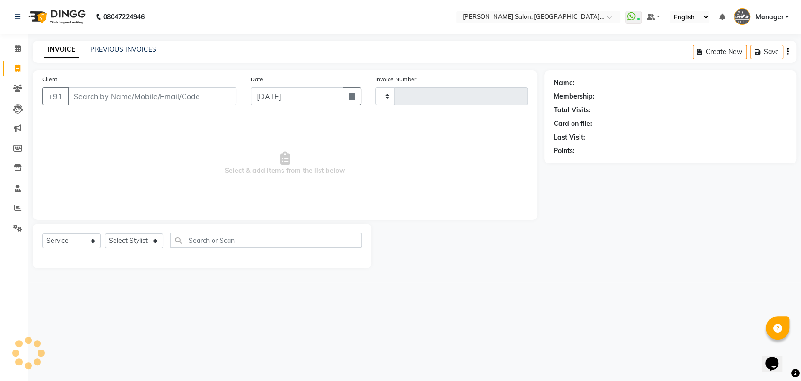
type input "3255"
select select "5893"
click at [142, 236] on select "Select Stylist Anil Pedicurist Arman ashish female stylist Ashutosh Singhal Man…" at bounding box center [145, 240] width 80 height 15
click at [64, 117] on span "Select & add items from the list below" at bounding box center [285, 163] width 486 height 94
click at [127, 237] on select "Select Stylist Anil Pedicurist Arman ashish female stylist Ashutosh Singhal Man…" at bounding box center [145, 240] width 80 height 15
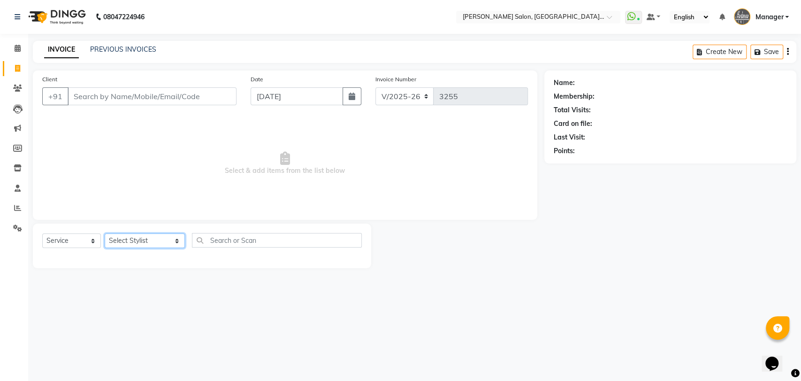
click at [152, 242] on select "Select Stylist Anil Pedicurist Arman ashish female stylist Ashutosh Singhal Man…" at bounding box center [145, 240] width 80 height 15
select select "79904"
click at [105, 233] on select "Select Stylist Anil Pedicurist Arman ashish female stylist Ashutosh Singhal Man…" at bounding box center [145, 240] width 80 height 15
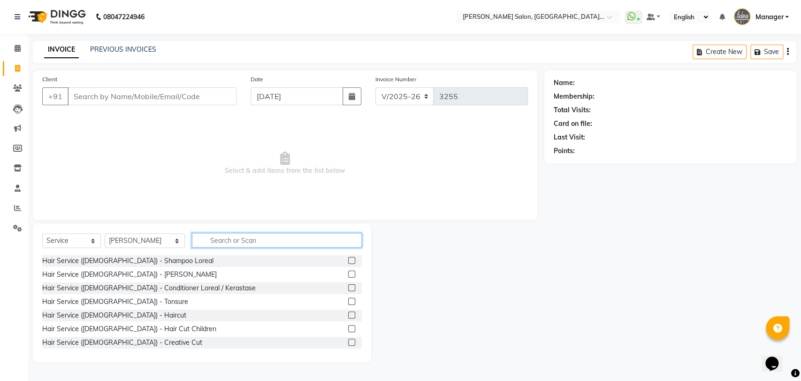
click at [220, 242] on input "text" at bounding box center [277, 240] width 170 height 15
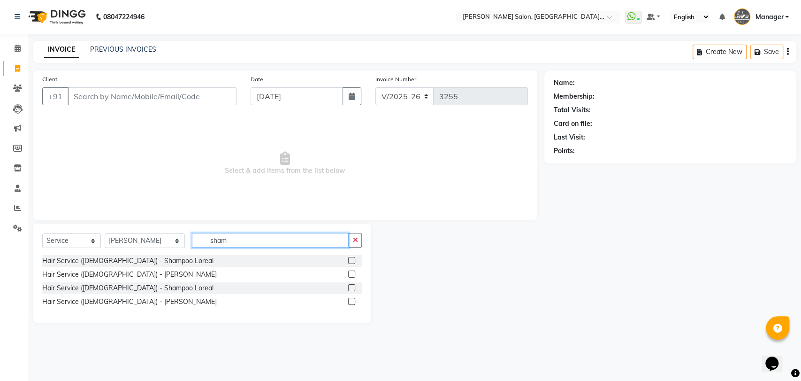
type input "sham"
click at [353, 299] on label at bounding box center [351, 301] width 7 height 7
click at [353, 299] on input "checkbox" at bounding box center [351, 302] width 6 height 6
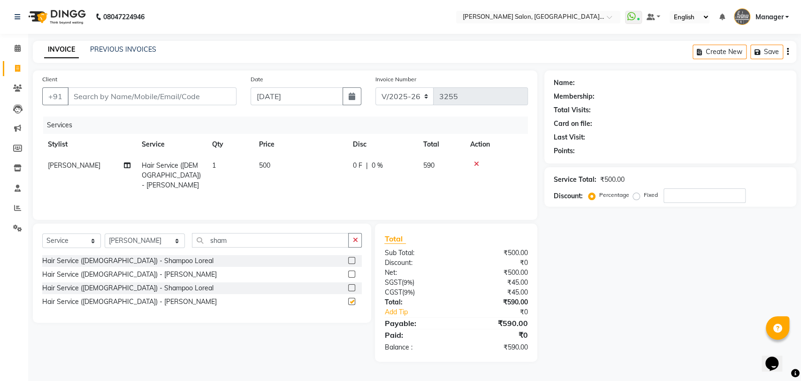
checkbox input "false"
click at [234, 241] on input "sham" at bounding box center [270, 240] width 157 height 15
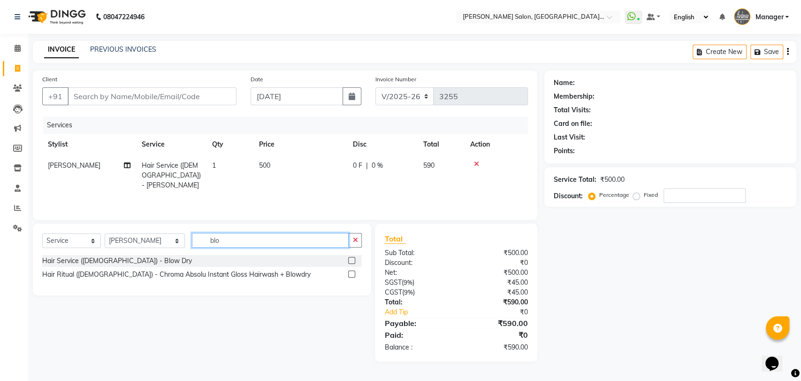
type input "blo"
click at [353, 260] on label at bounding box center [351, 260] width 7 height 7
click at [353, 260] on input "checkbox" at bounding box center [351, 261] width 6 height 6
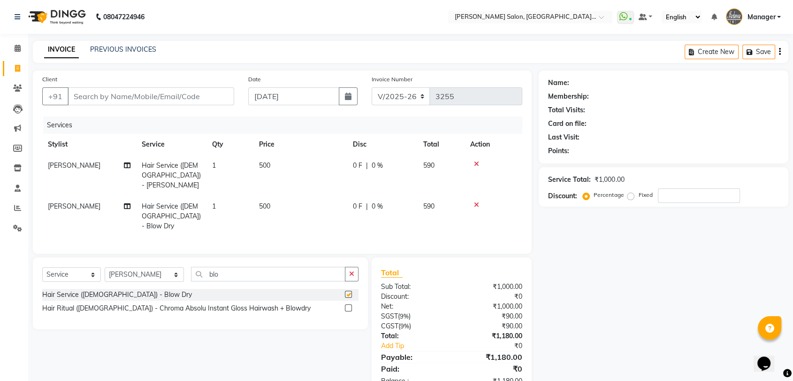
checkbox input "false"
click at [59, 162] on span "Manveer" at bounding box center [74, 165] width 53 height 8
select select "79904"
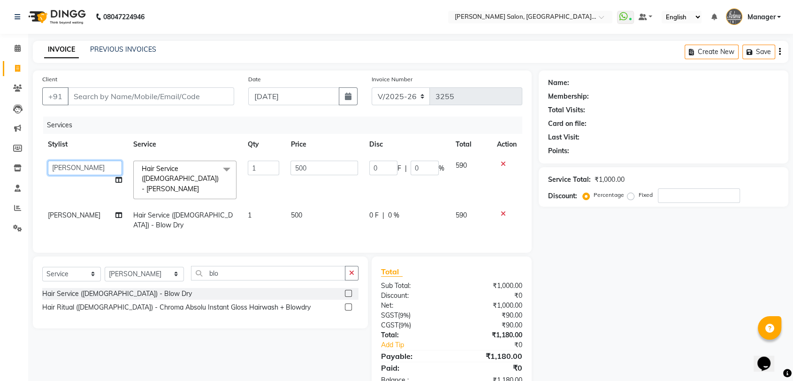
click at [64, 165] on select "Anil Pedicurist Arman ashish female stylist Ashutosh Singhal Manager Manveer Pi…" at bounding box center [85, 168] width 74 height 15
select select "48546"
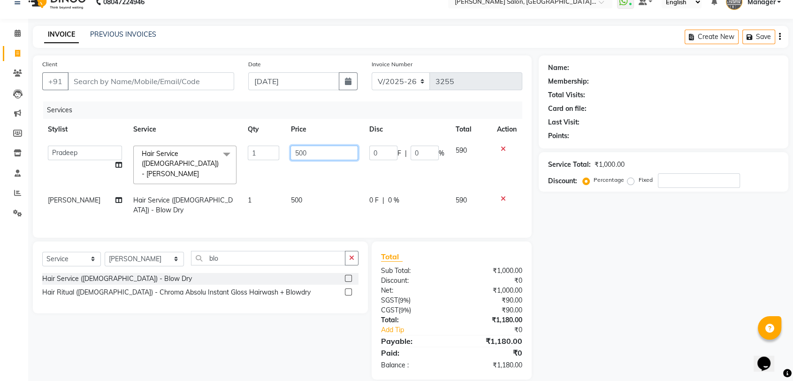
click at [330, 152] on input "500" at bounding box center [325, 153] width 68 height 15
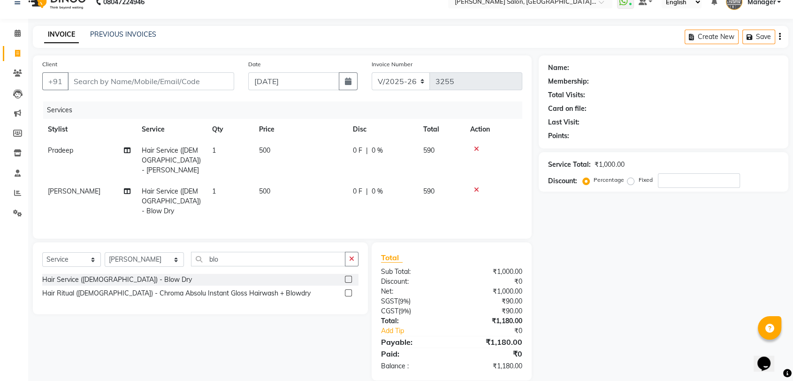
click at [372, 91] on div "Invoice Number V/2025 V/2025-26 3255" at bounding box center [447, 78] width 165 height 38
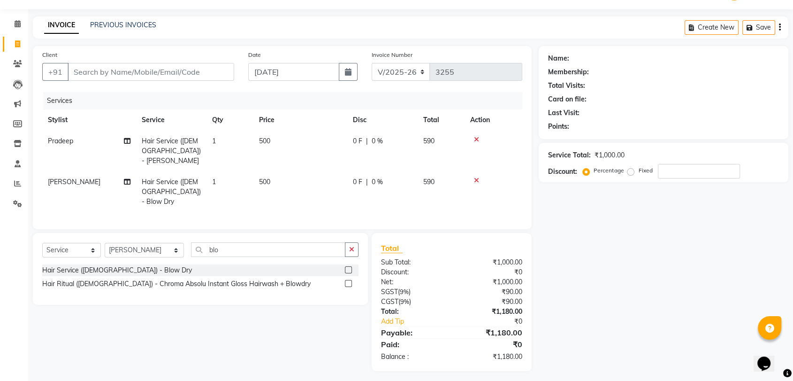
scroll to position [26, 0]
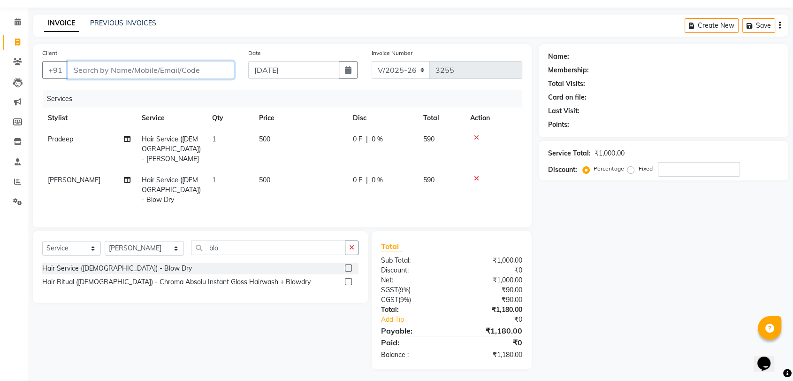
click at [176, 69] on input "Client" at bounding box center [151, 70] width 167 height 18
click at [206, 75] on input "Client" at bounding box center [151, 70] width 167 height 18
type input "9"
type input "0"
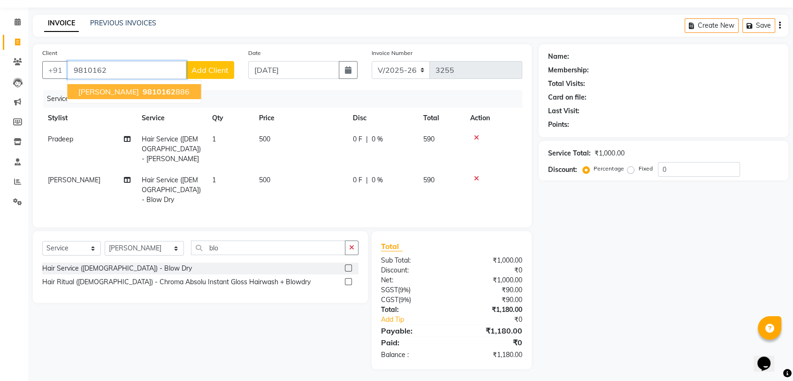
click at [195, 89] on button "Mrs Sangeeta Bedi 9810162 886" at bounding box center [134, 91] width 134 height 15
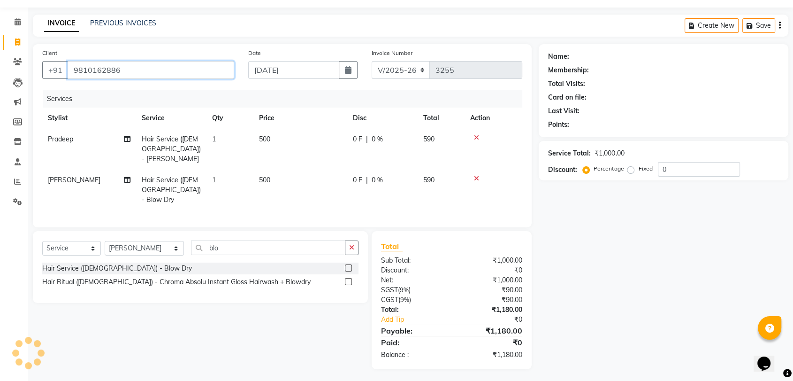
type input "9810162886"
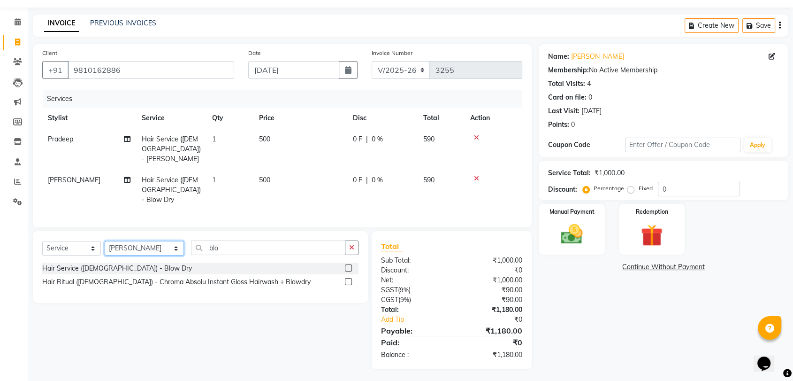
click at [145, 244] on select "Select Stylist Anil Pedicurist Arman ashish female stylist Ashutosh Singhal Man…" at bounding box center [144, 248] width 79 height 15
select select "48537"
click at [105, 241] on select "Select Stylist Anil Pedicurist Arman ashish female stylist Ashutosh Singhal Man…" at bounding box center [144, 248] width 79 height 15
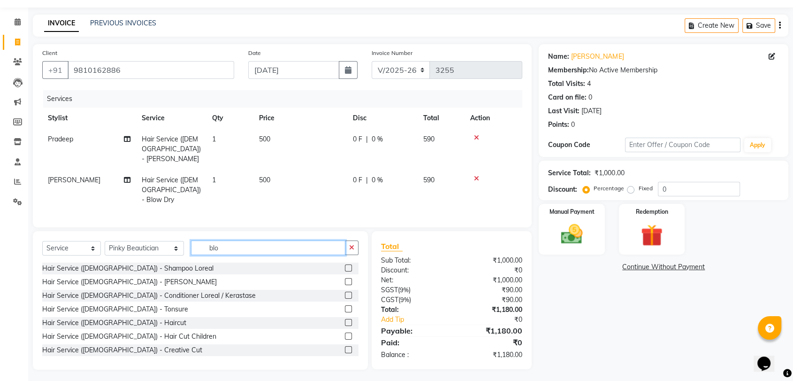
click at [232, 246] on input "blo" at bounding box center [268, 247] width 154 height 15
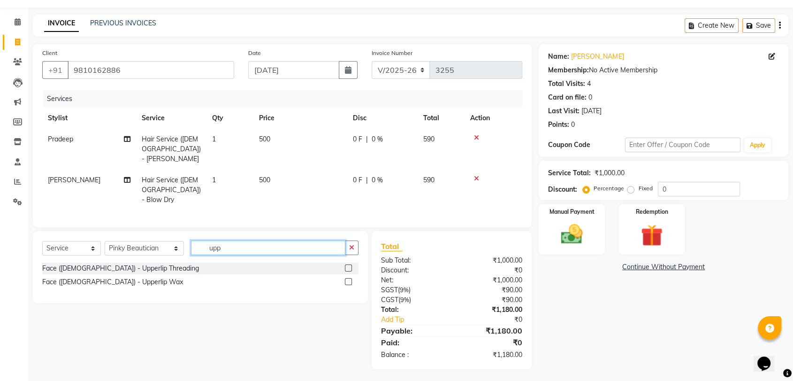
type input "upp"
click at [347, 278] on label at bounding box center [348, 281] width 7 height 7
click at [347, 279] on input "checkbox" at bounding box center [348, 282] width 6 height 6
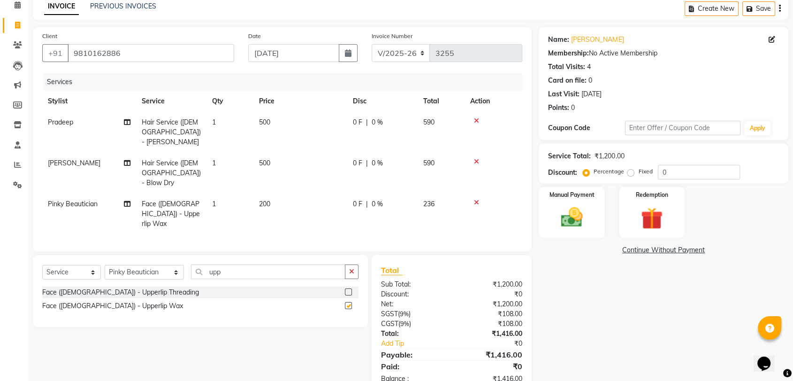
checkbox input "false"
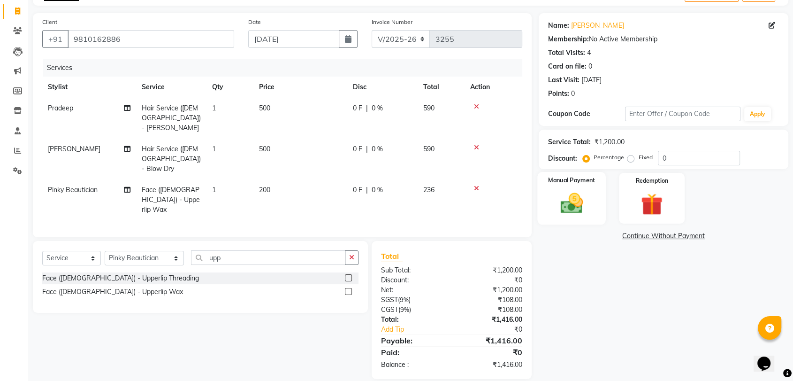
click at [565, 212] on img at bounding box center [571, 203] width 37 height 26
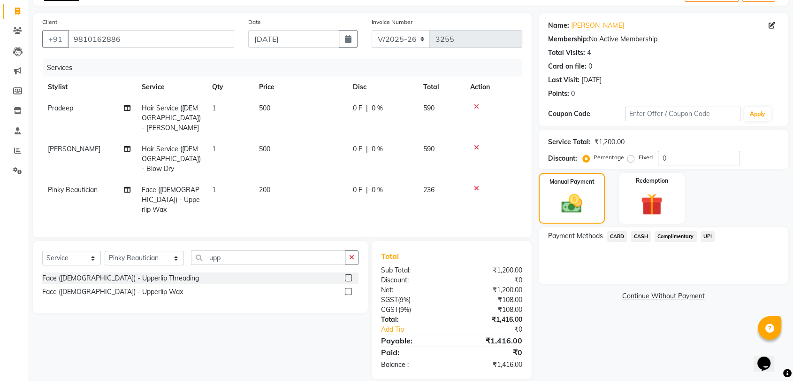
click at [706, 238] on span "UPI" at bounding box center [708, 236] width 15 height 11
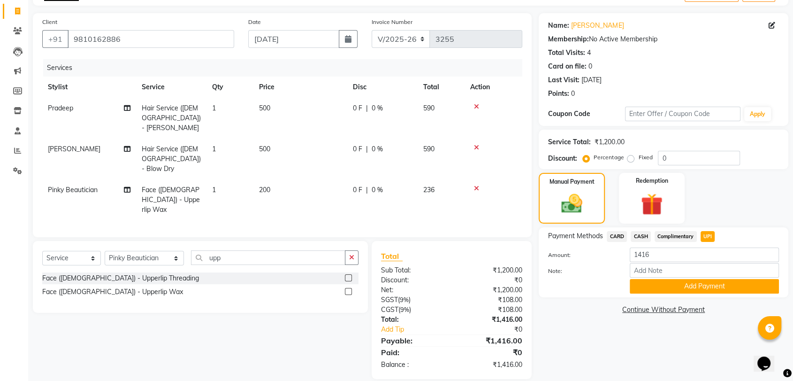
click at [641, 234] on span "CASH" at bounding box center [641, 236] width 20 height 11
click at [590, 26] on link "Mrs Sangeeta Bedi" at bounding box center [597, 26] width 53 height 10
click at [714, 291] on button "Add Payment" at bounding box center [704, 286] width 149 height 15
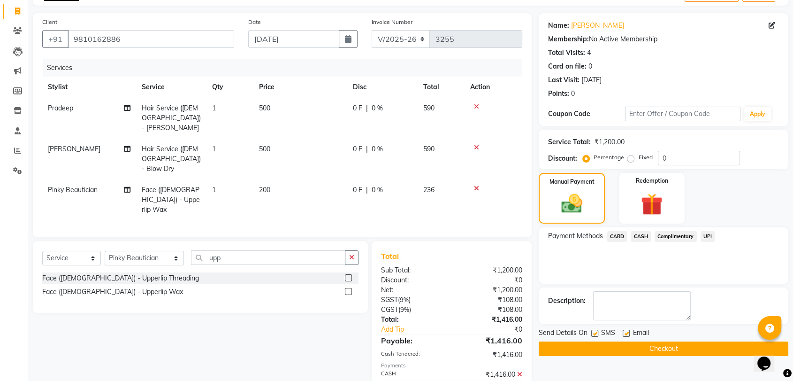
scroll to position [91, 0]
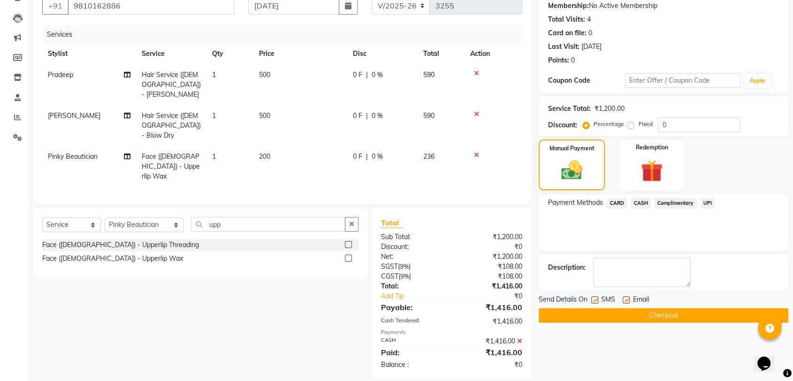
click at [583, 315] on button "Checkout" at bounding box center [664, 315] width 250 height 15
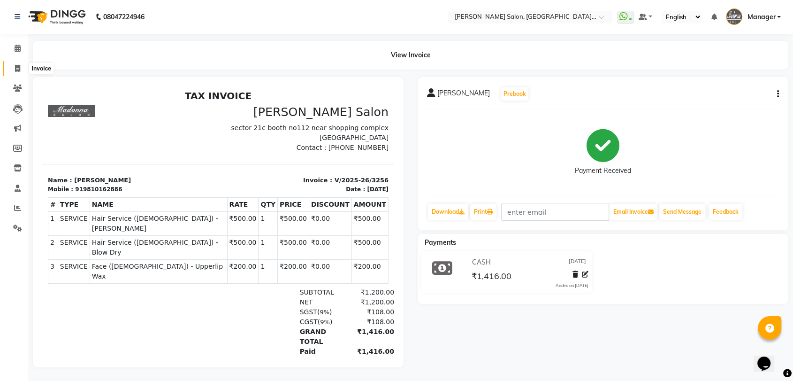
click at [16, 65] on icon at bounding box center [17, 68] width 5 height 7
select select "service"
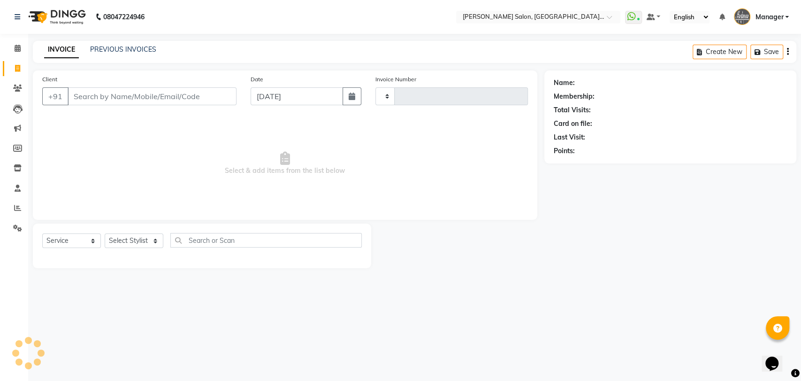
type input "3257"
select select "5893"
click at [110, 50] on link "PREVIOUS INVOICES" at bounding box center [123, 49] width 66 height 8
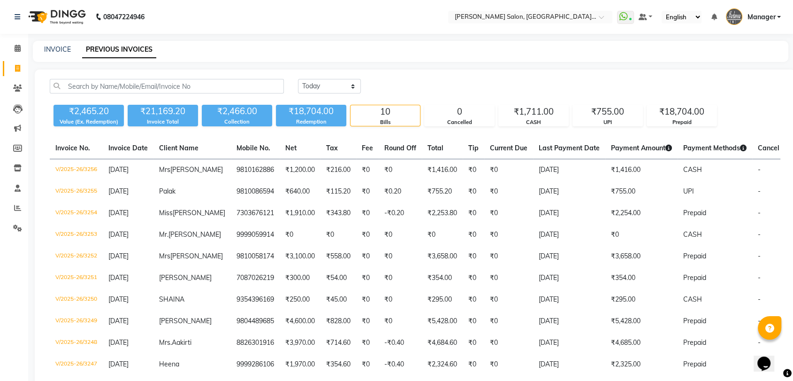
click at [63, 44] on div "INVOICE PREVIOUS INVOICES" at bounding box center [411, 51] width 756 height 21
click at [63, 46] on link "INVOICE" at bounding box center [57, 49] width 27 height 8
select select "service"
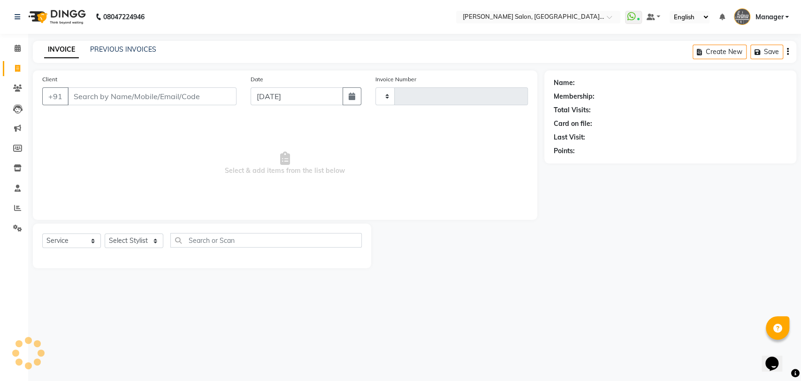
type input "3257"
select select "5893"
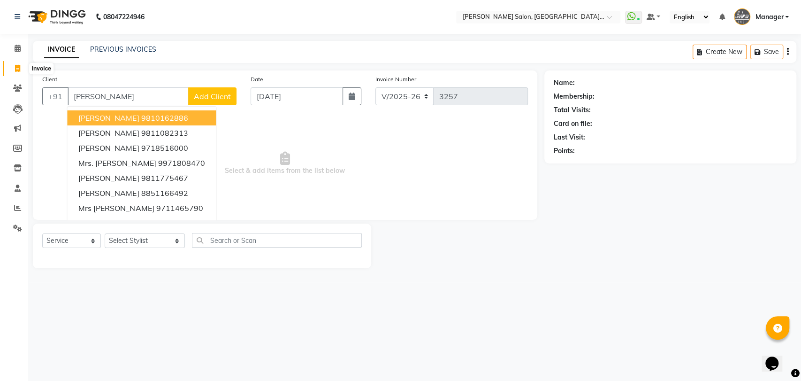
type input "sangeeta"
click at [17, 64] on span at bounding box center [17, 68] width 16 height 11
select select "service"
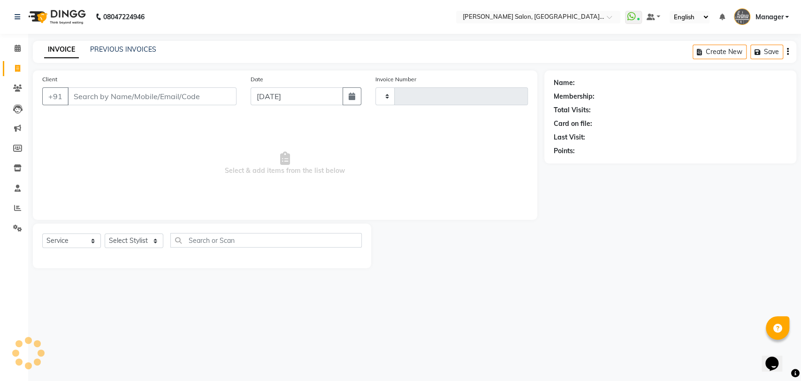
type input "3257"
select select "5893"
click at [115, 51] on link "PREVIOUS INVOICES" at bounding box center [123, 49] width 66 height 8
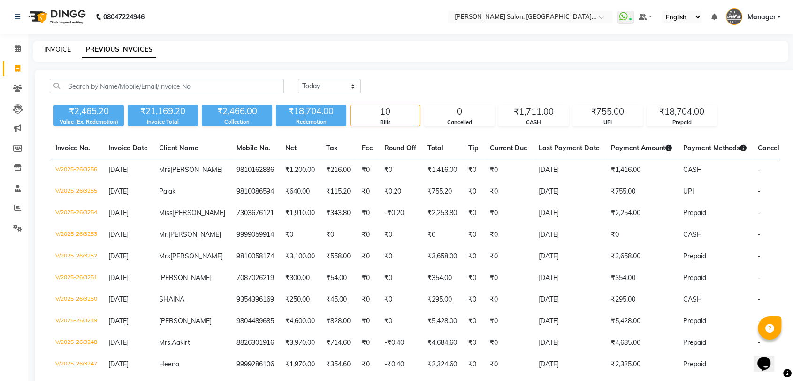
click at [57, 48] on link "INVOICE" at bounding box center [57, 49] width 27 height 8
select select "service"
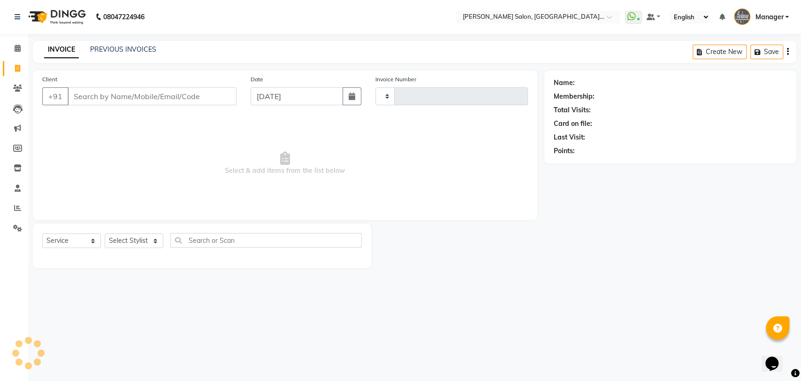
type input "3257"
select select "5893"
click at [127, 53] on link "PREVIOUS INVOICES" at bounding box center [123, 49] width 66 height 8
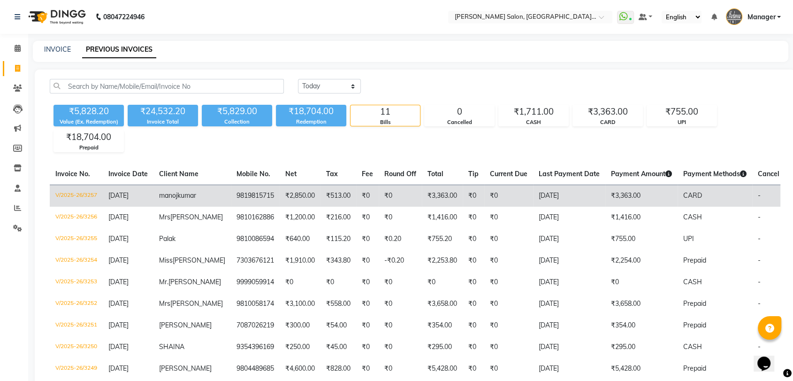
click at [280, 202] on td "₹2,850.00" at bounding box center [300, 195] width 41 height 22
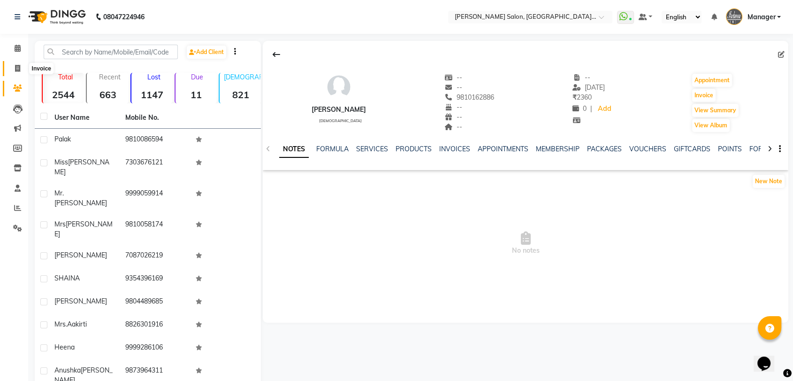
click at [14, 68] on span at bounding box center [17, 68] width 16 height 11
select select "service"
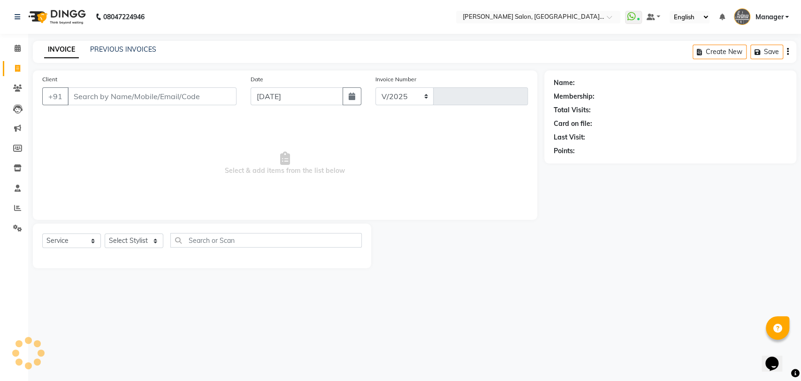
select select "5893"
type input "3257"
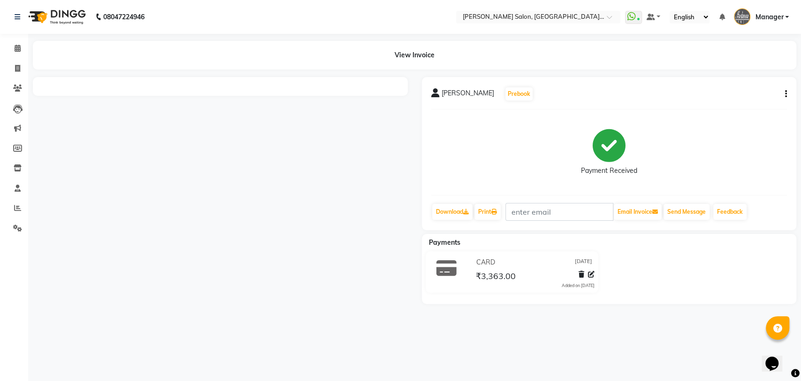
click at [785, 94] on icon "button" at bounding box center [786, 94] width 2 height 0
click at [725, 145] on div "Payment Received" at bounding box center [609, 152] width 356 height 70
click at [785, 94] on icon "button" at bounding box center [786, 94] width 2 height 0
click at [459, 208] on link "Download" at bounding box center [452, 212] width 40 height 16
click at [496, 212] on icon at bounding box center [494, 212] width 6 height 6
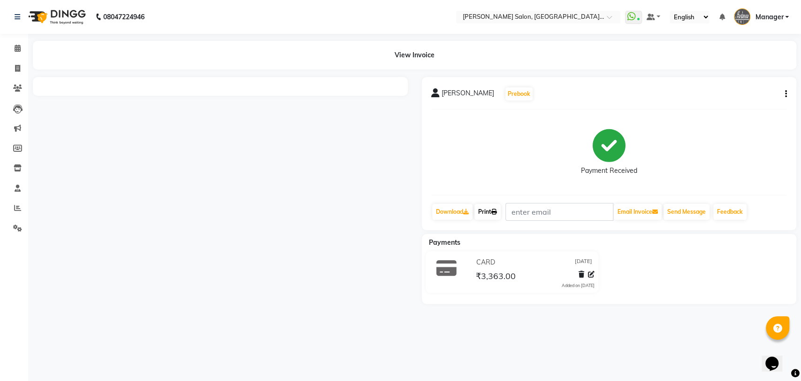
click at [491, 208] on link "Print" at bounding box center [488, 212] width 26 height 16
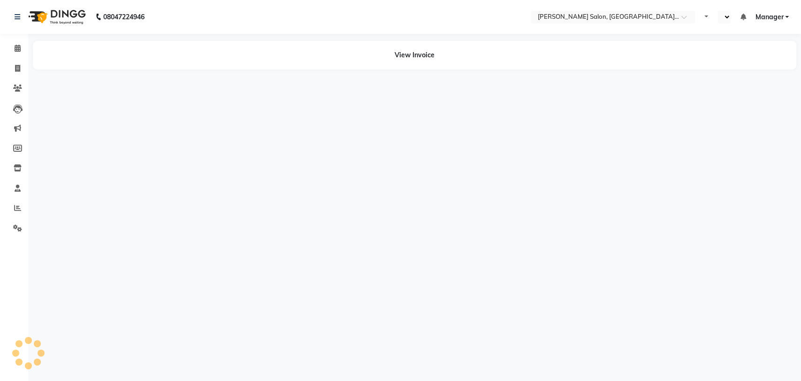
select select "en"
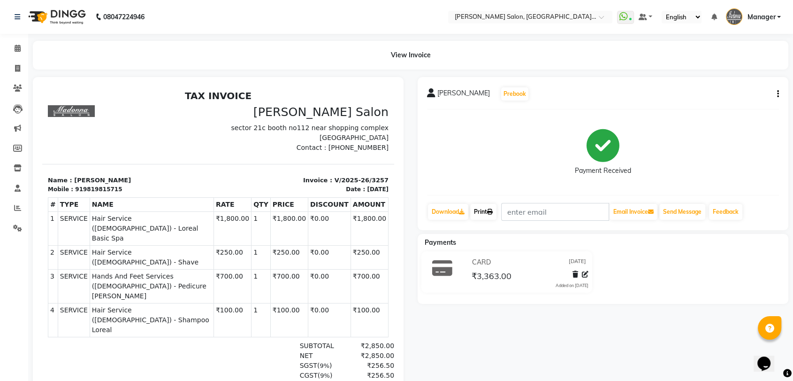
click at [491, 213] on icon at bounding box center [490, 212] width 6 height 6
click at [13, 63] on span at bounding box center [17, 68] width 16 height 11
